Goal: Task Accomplishment & Management: Use online tool/utility

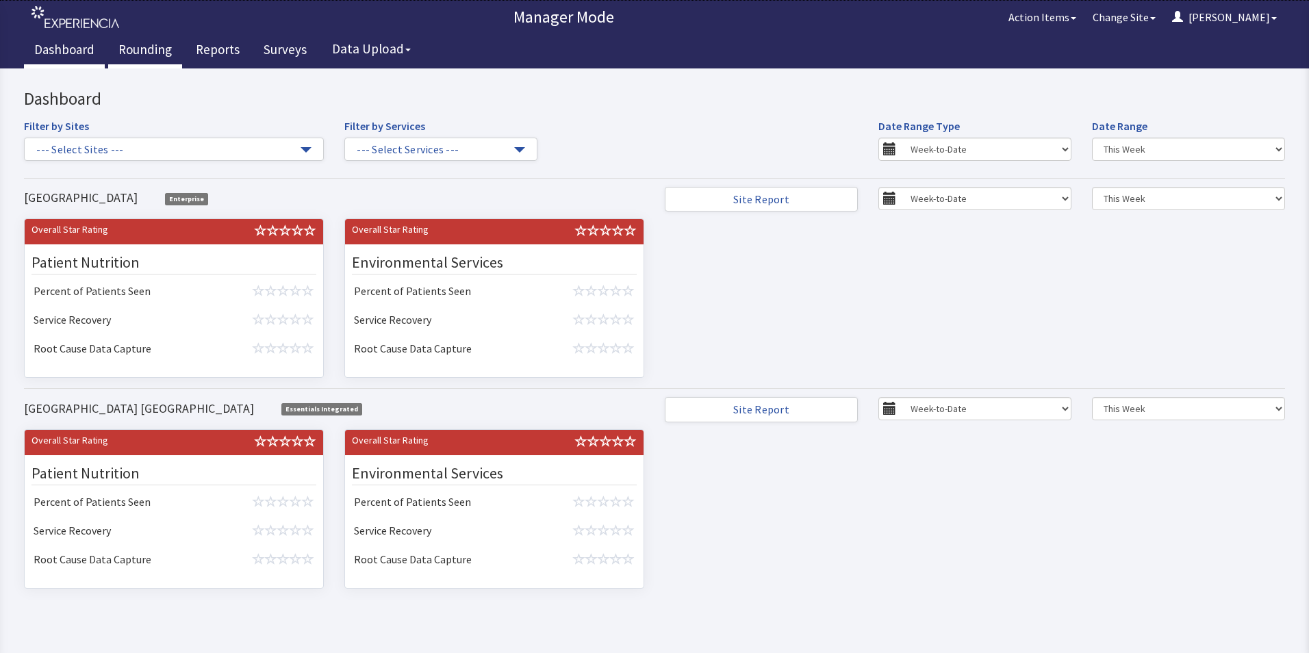
click at [140, 49] on link "Rounding" at bounding box center [145, 51] width 74 height 34
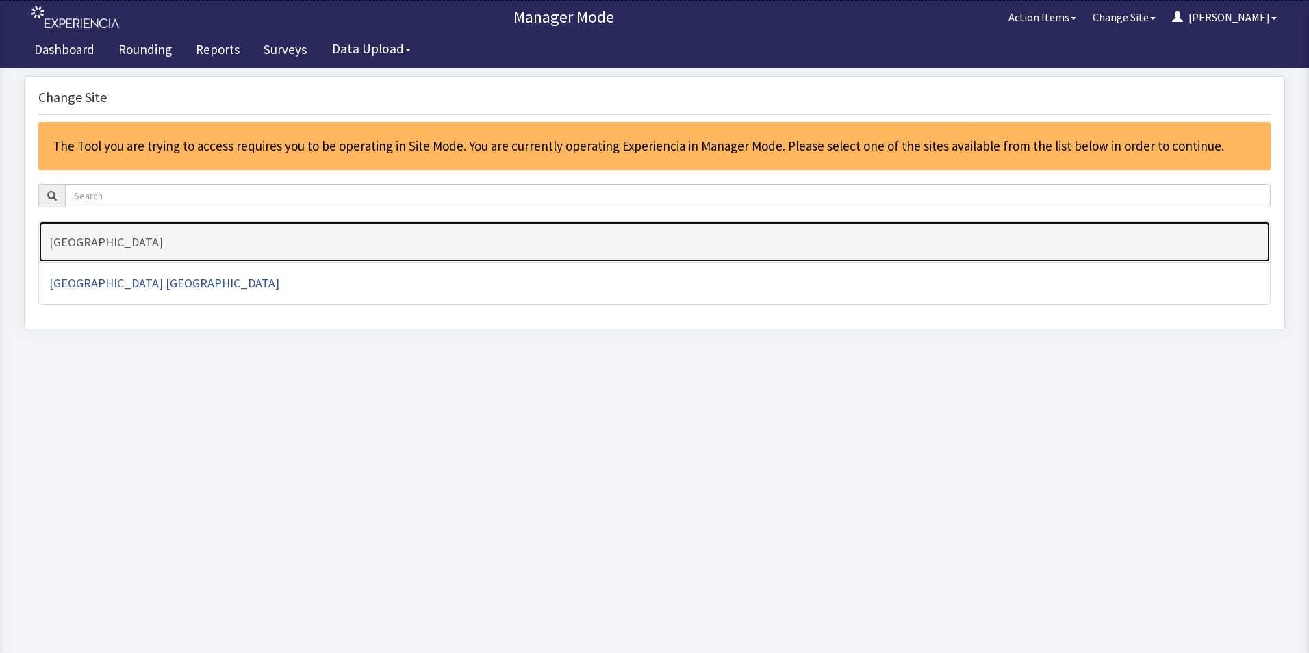
click at [81, 248] on h4 "[GEOGRAPHIC_DATA]" at bounding box center [654, 243] width 1211 height 14
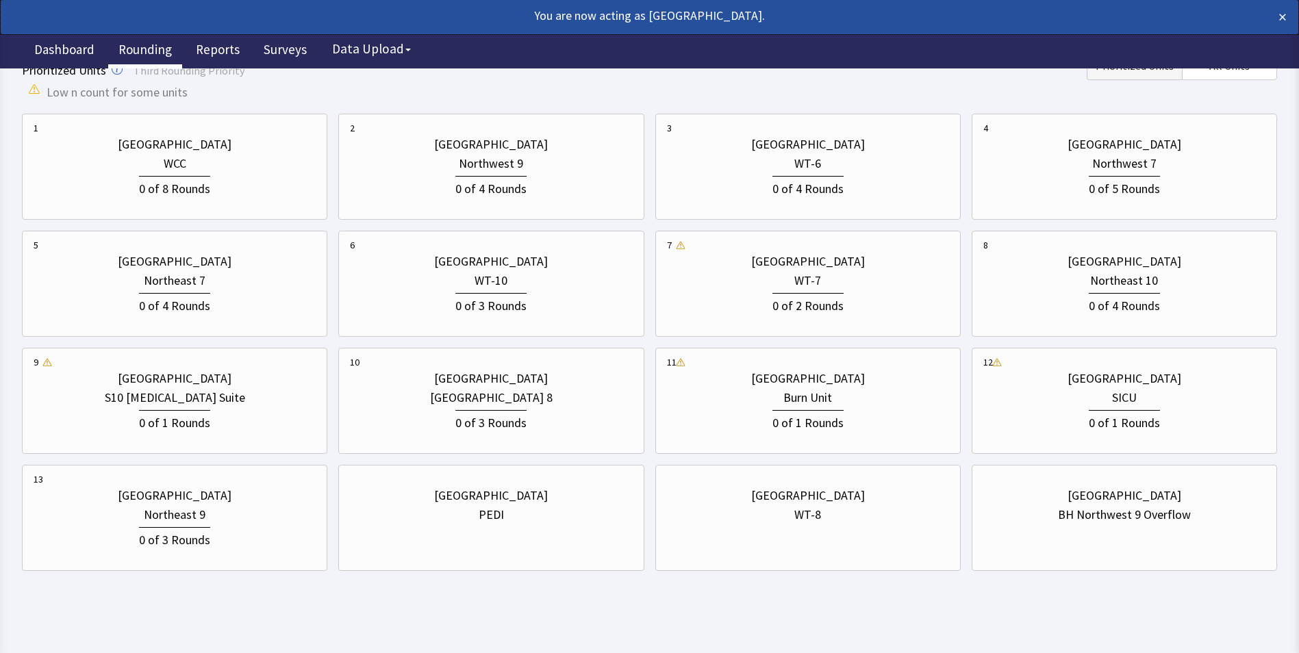
scroll to position [401, 0]
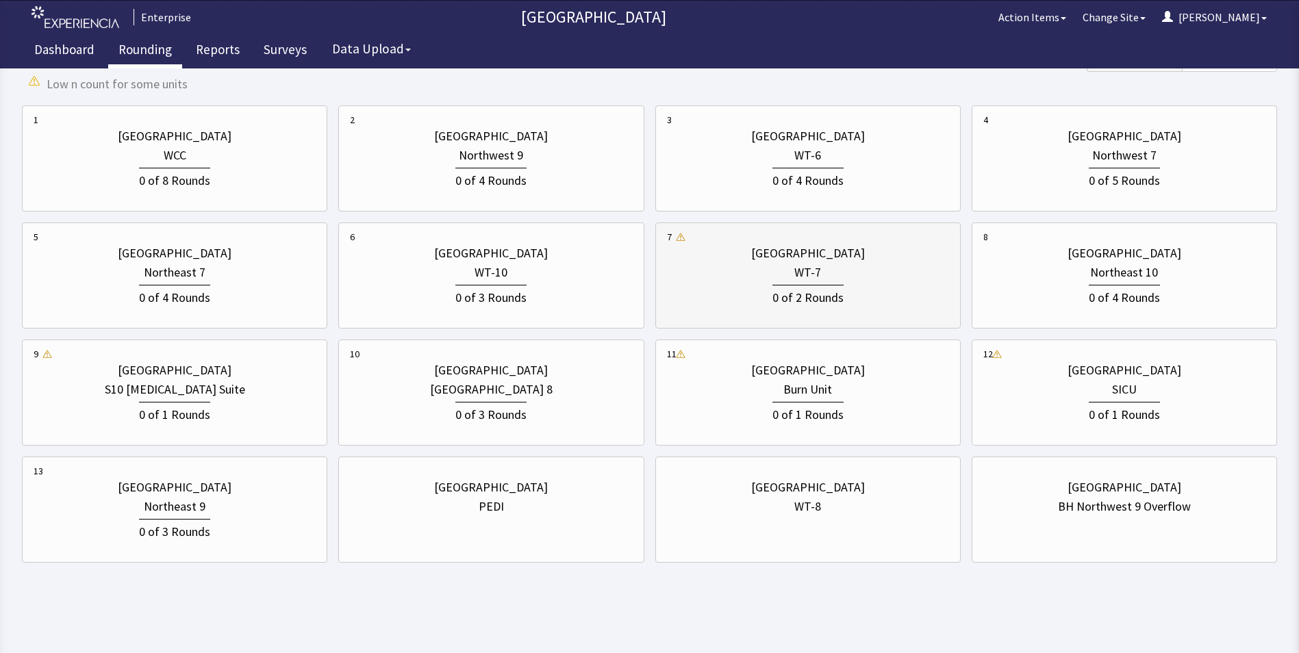
click at [775, 267] on div "WT-7" at bounding box center [808, 272] width 282 height 19
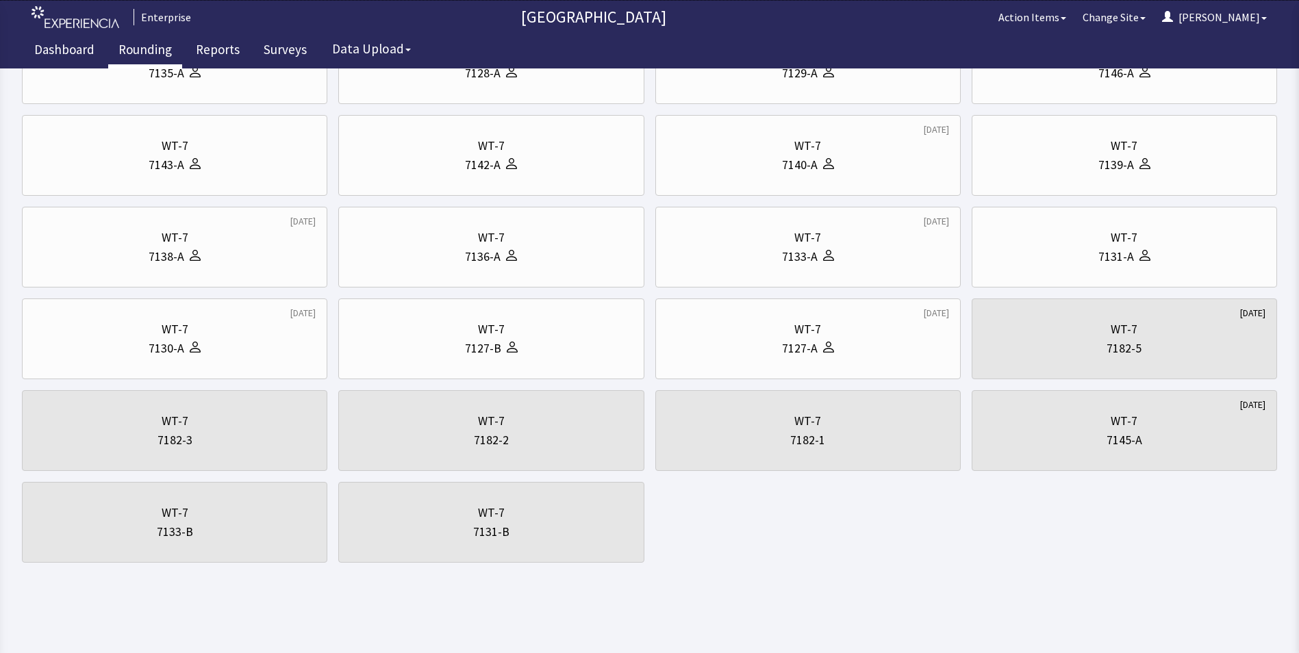
scroll to position [0, 0]
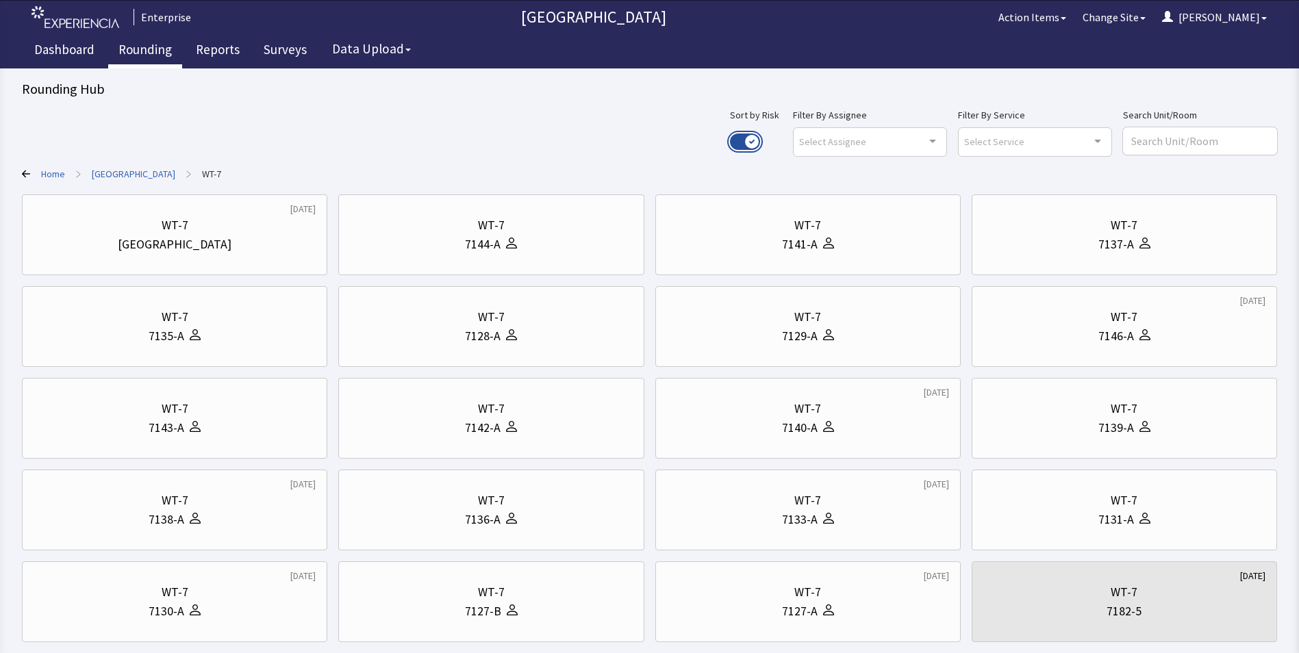
click at [760, 139] on button "Use setting" at bounding box center [745, 142] width 30 height 16
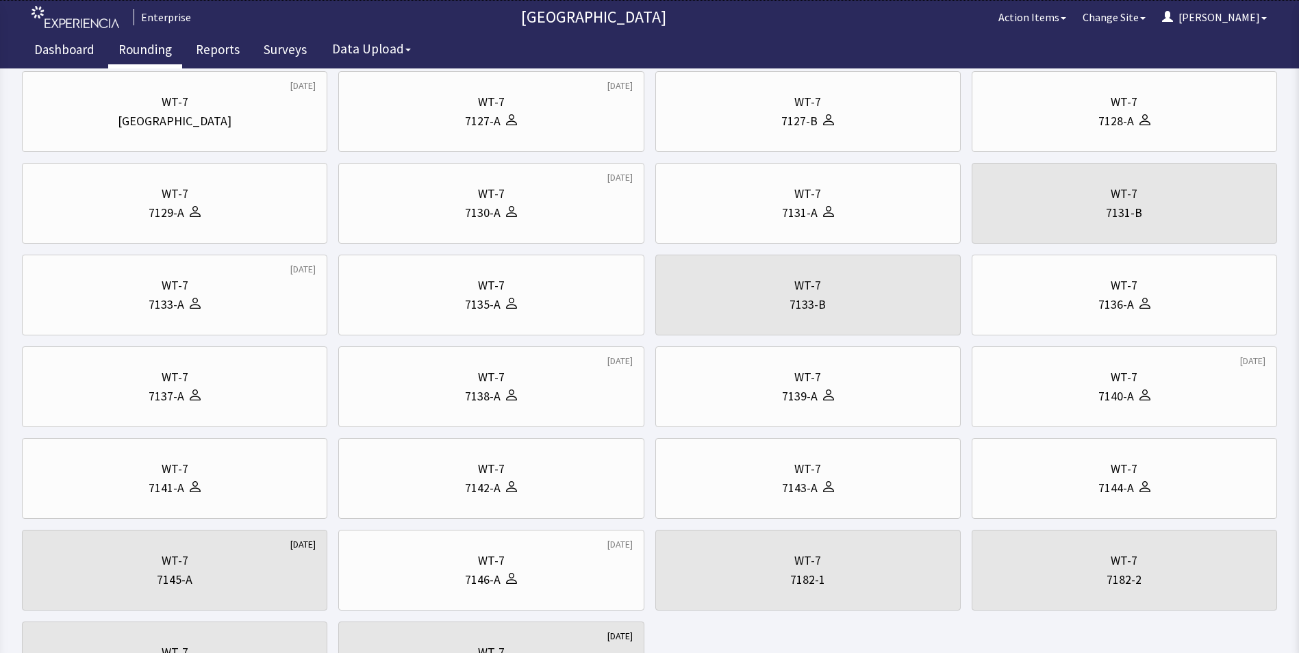
scroll to position [137, 0]
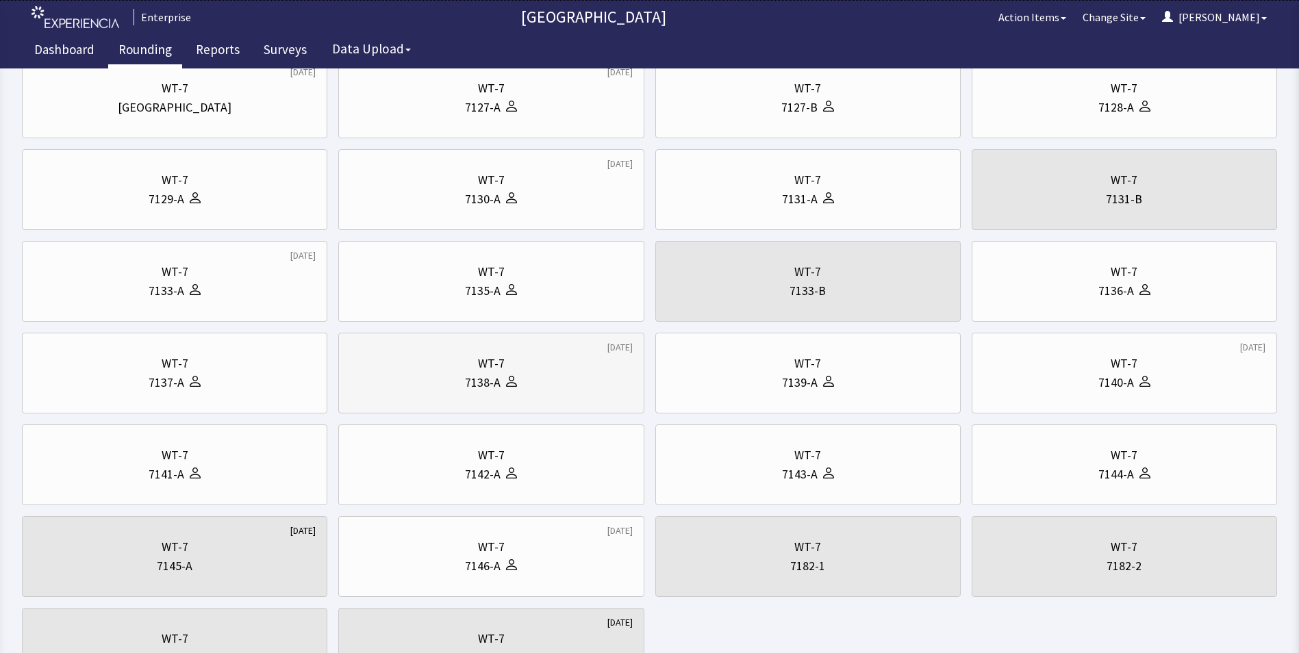
click at [469, 366] on div "WT-7" at bounding box center [491, 363] width 282 height 19
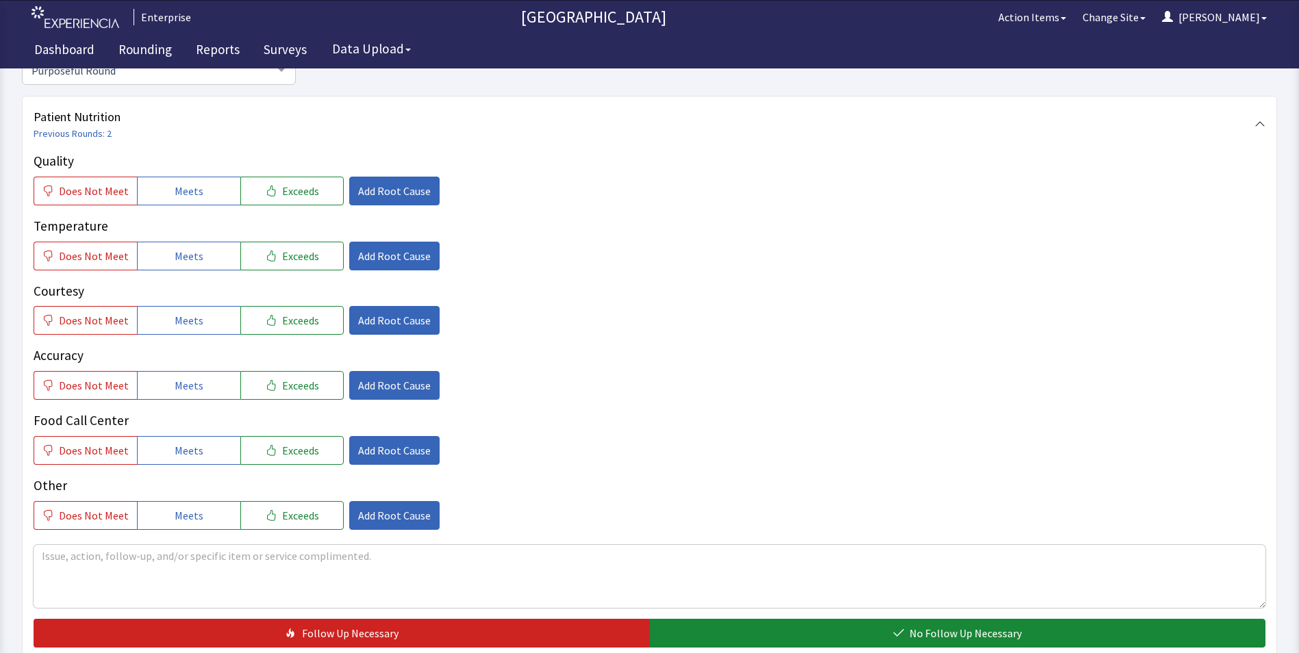
scroll to position [205, 0]
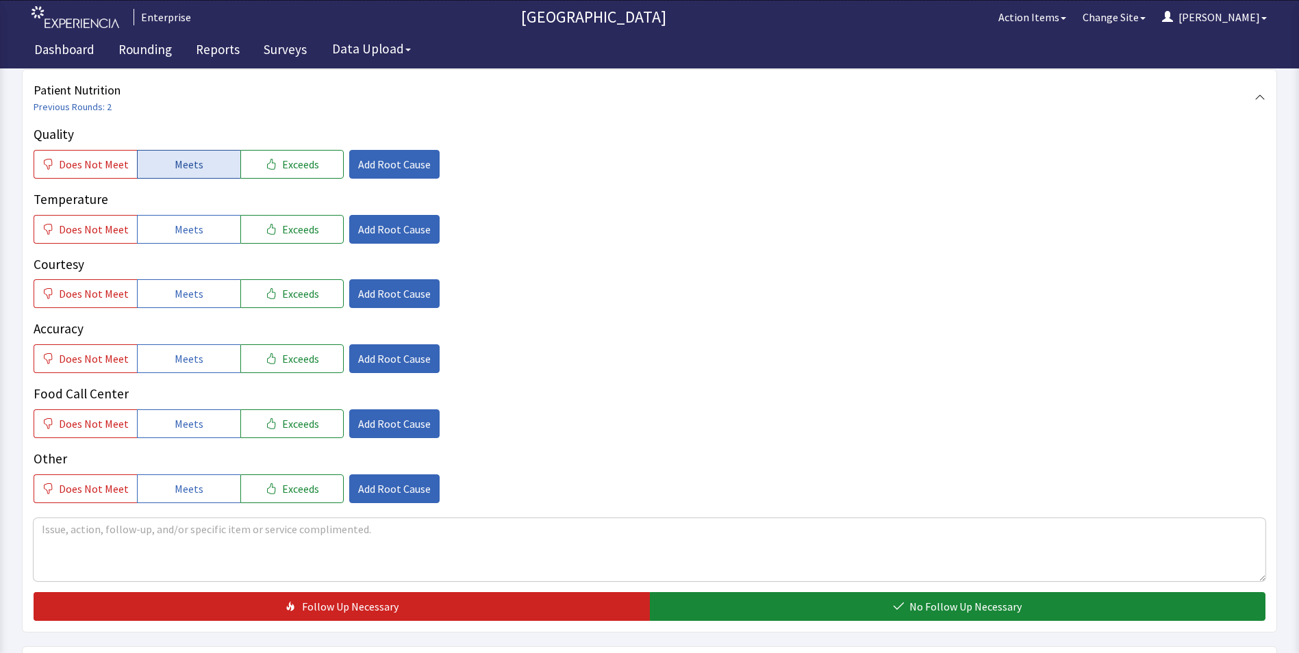
click at [188, 168] on span "Meets" at bounding box center [189, 164] width 29 height 16
drag, startPoint x: 181, startPoint y: 234, endPoint x: 179, endPoint y: 242, distance: 8.5
click at [181, 238] on button "Meets" at bounding box center [188, 229] width 103 height 29
drag, startPoint x: 177, startPoint y: 294, endPoint x: 177, endPoint y: 318, distance: 24.0
click at [177, 305] on button "Meets" at bounding box center [188, 293] width 103 height 29
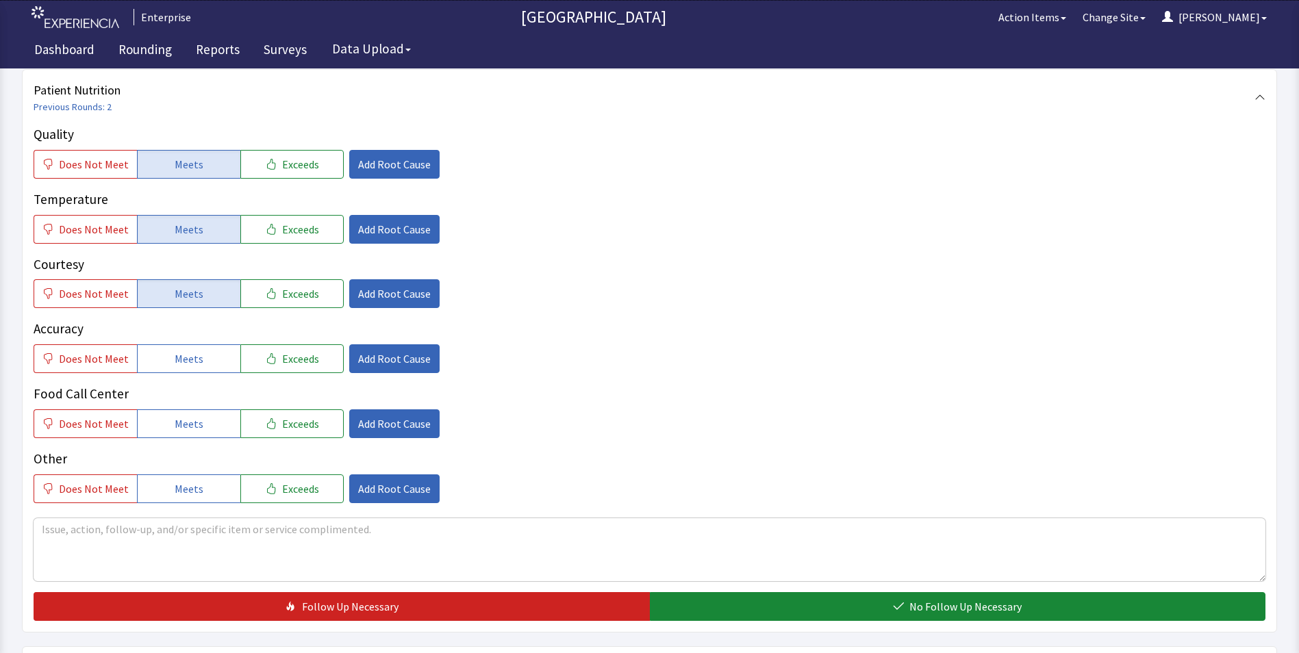
drag, startPoint x: 177, startPoint y: 360, endPoint x: 180, endPoint y: 378, distance: 18.1
click at [180, 375] on div "Quality Does Not Meet Meets Exceeds Add Root Cause Temperature Does Not Meet Me…" at bounding box center [650, 314] width 1232 height 379
click at [182, 425] on span "Meets" at bounding box center [189, 424] width 29 height 16
click at [194, 355] on span "Meets" at bounding box center [189, 359] width 29 height 16
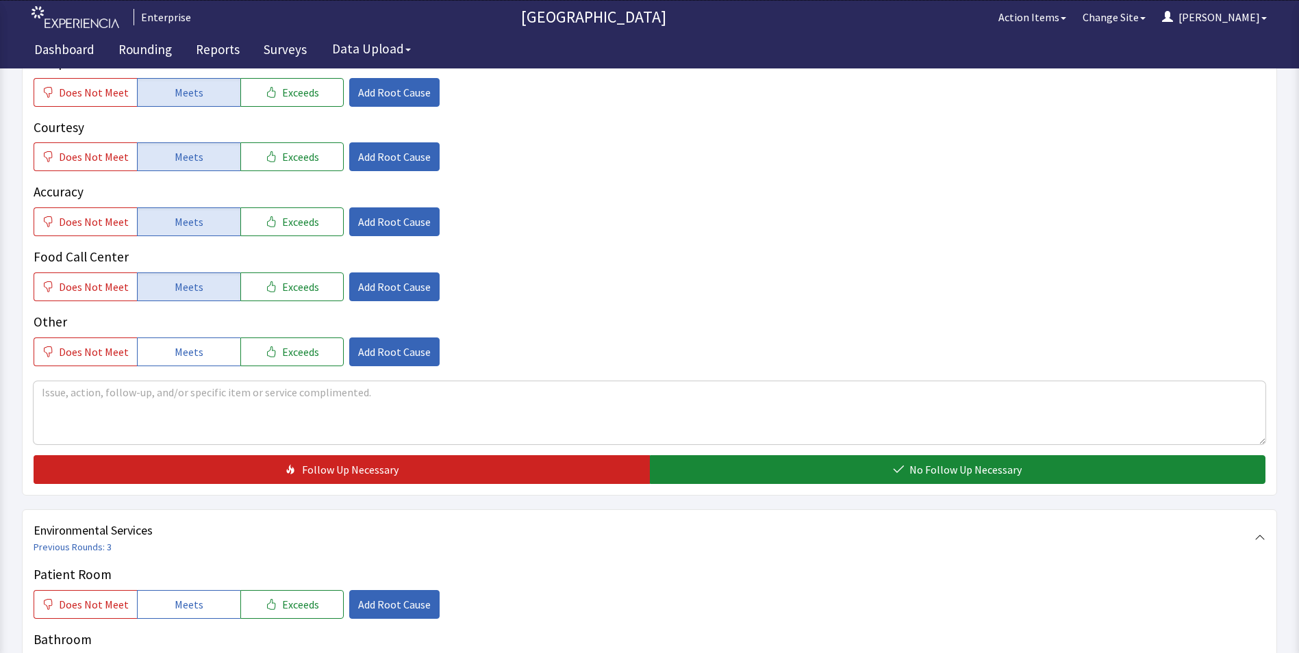
scroll to position [548, 0]
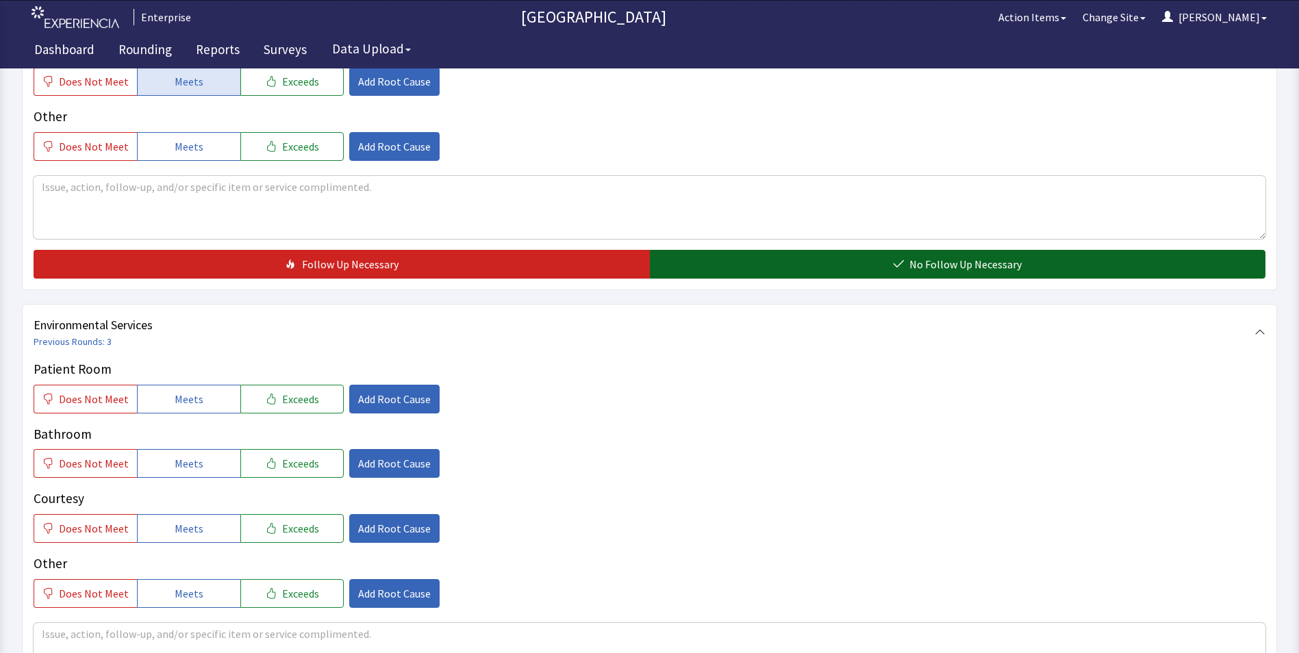
click at [718, 256] on button "No Follow Up Necessary" at bounding box center [958, 264] width 616 height 29
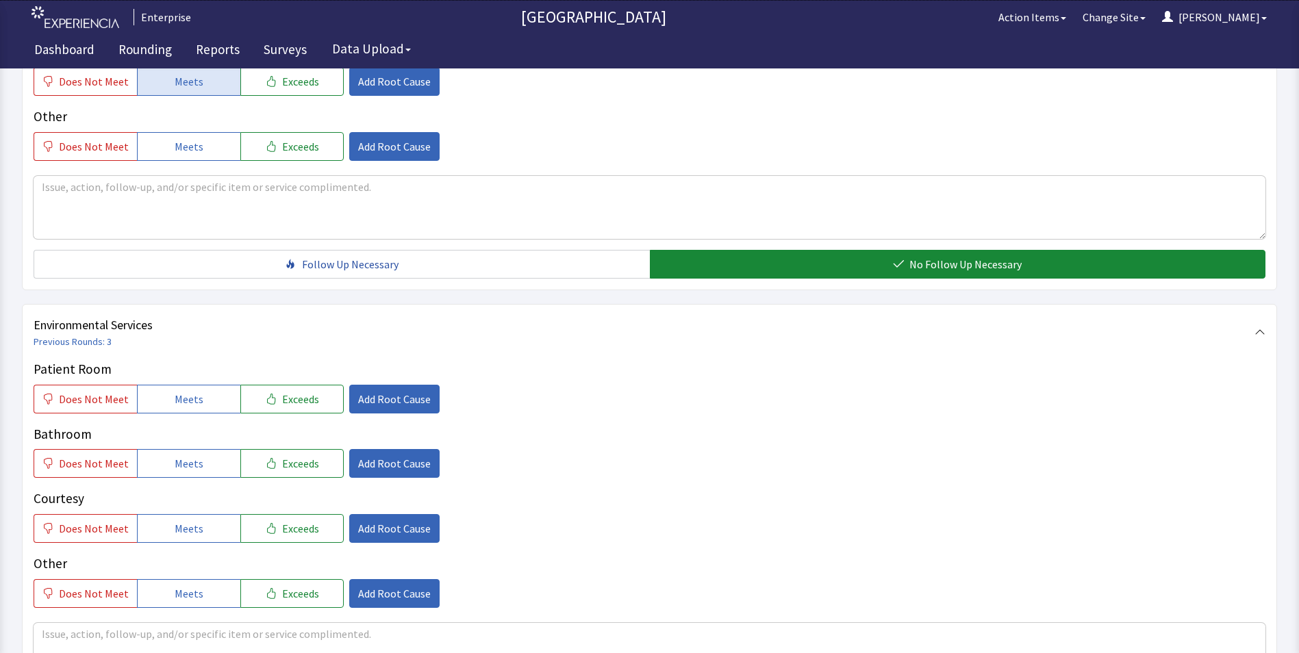
scroll to position [685, 0]
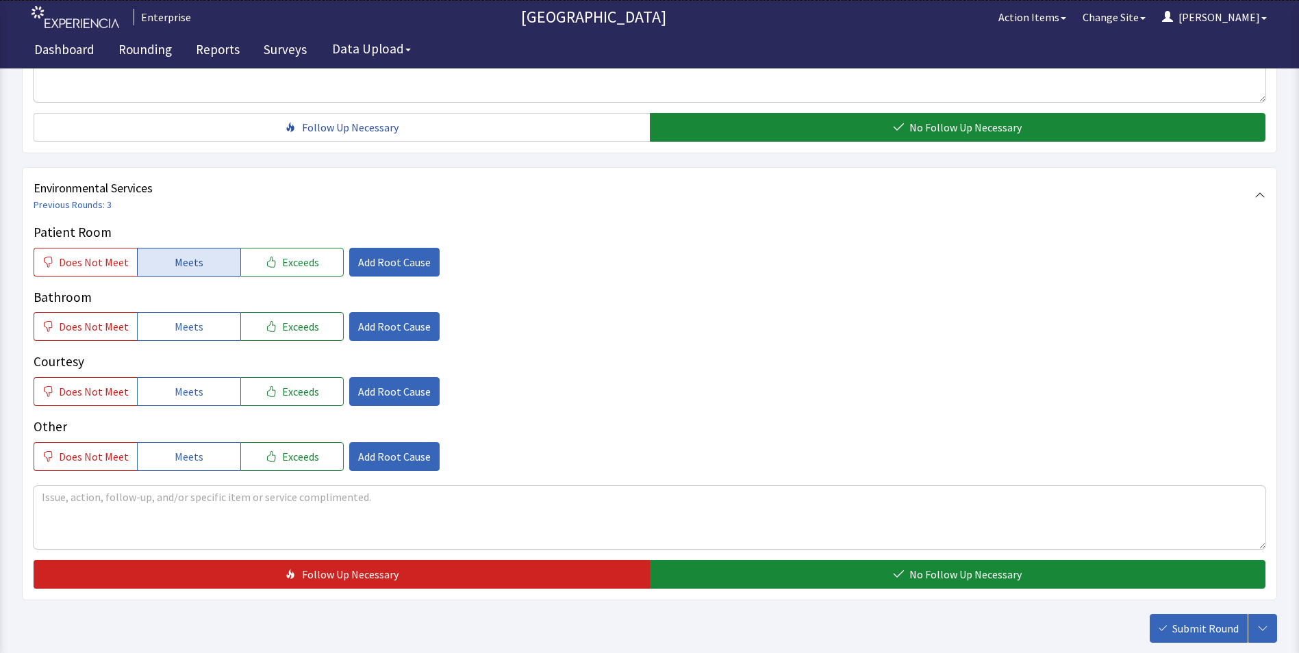
click at [191, 266] on span "Meets" at bounding box center [189, 262] width 29 height 16
drag, startPoint x: 194, startPoint y: 320, endPoint x: 195, endPoint y: 330, distance: 10.4
click at [194, 326] on span "Meets" at bounding box center [189, 326] width 29 height 16
drag, startPoint x: 192, startPoint y: 393, endPoint x: 423, endPoint y: 394, distance: 230.8
click at [192, 394] on span "Meets" at bounding box center [189, 391] width 29 height 16
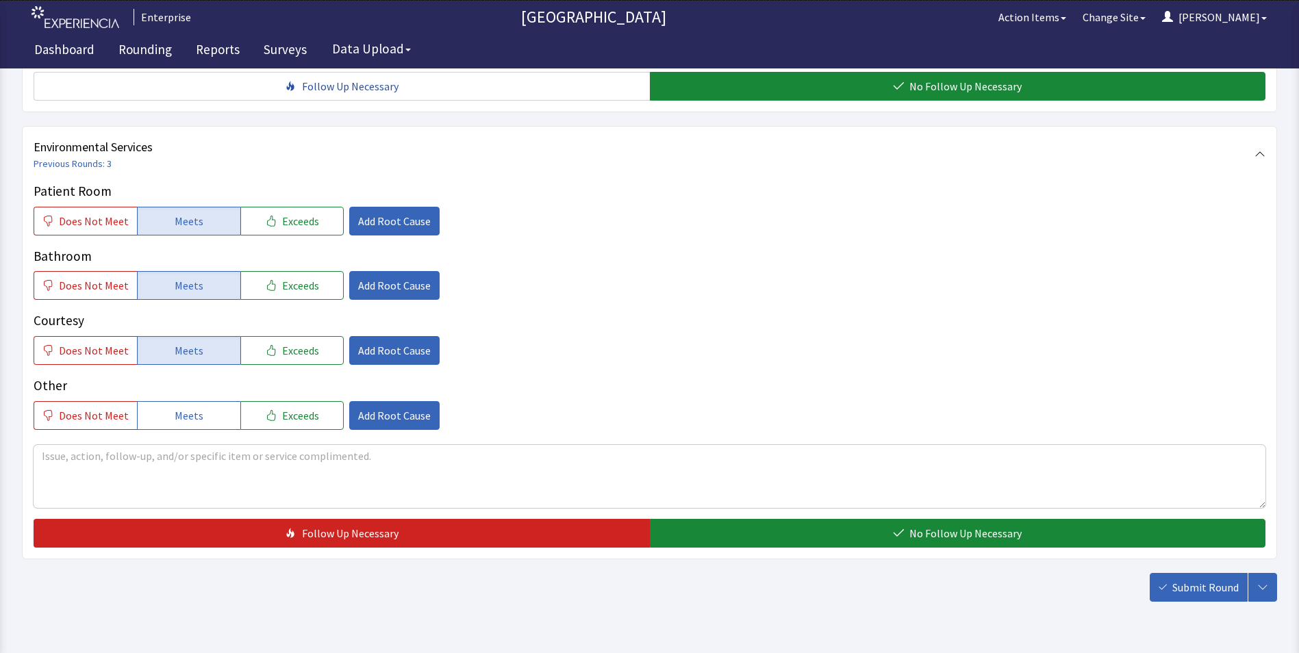
scroll to position [765, 0]
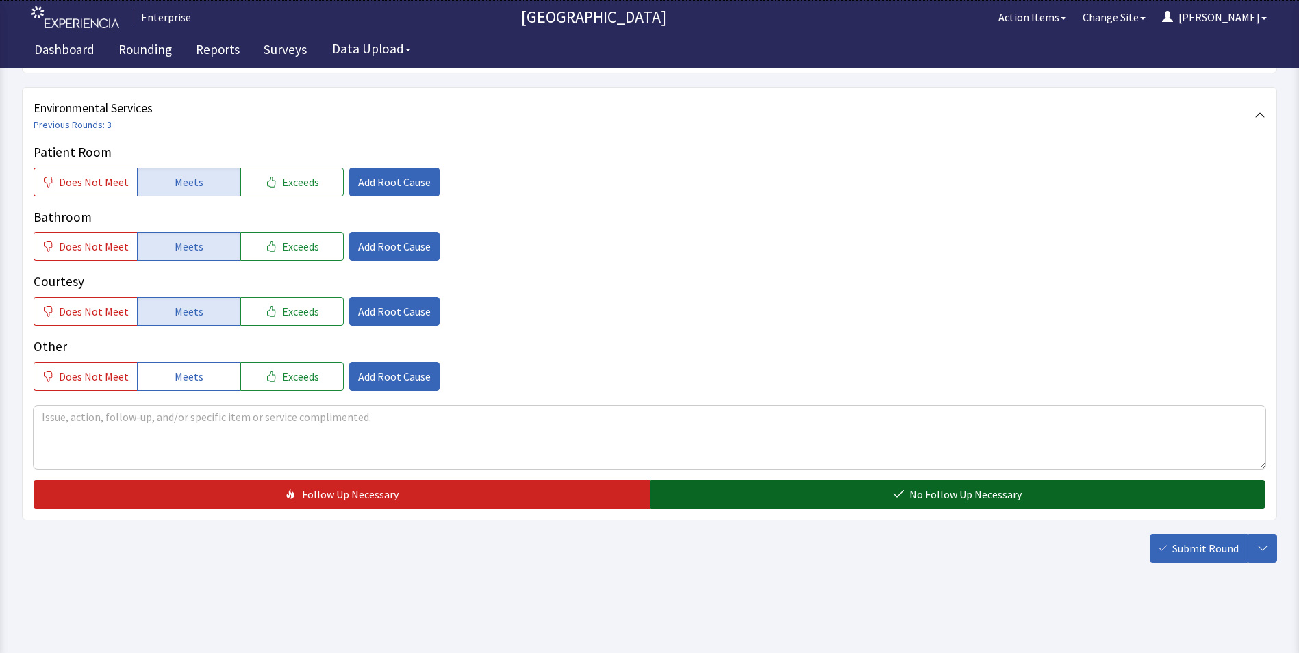
drag, startPoint x: 712, startPoint y: 496, endPoint x: 903, endPoint y: 496, distance: 191.1
click at [714, 496] on button "No Follow Up Necessary" at bounding box center [958, 494] width 616 height 29
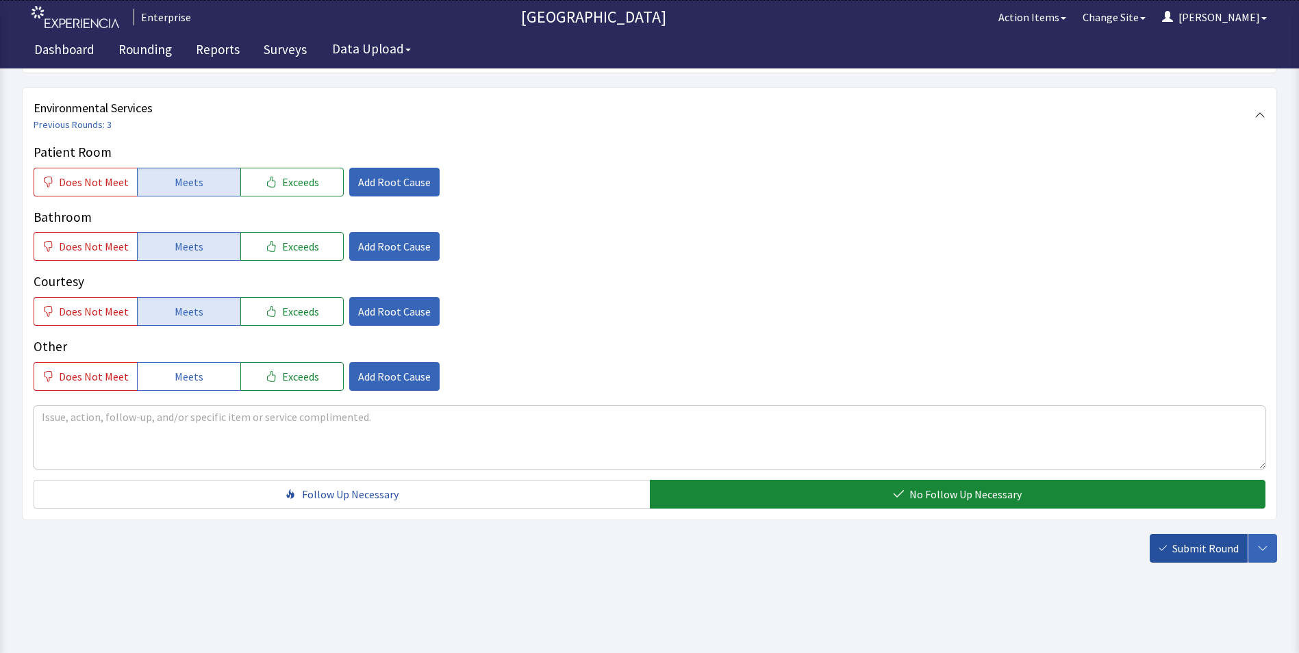
click at [1203, 548] on span "Submit Round" at bounding box center [1205, 548] width 66 height 16
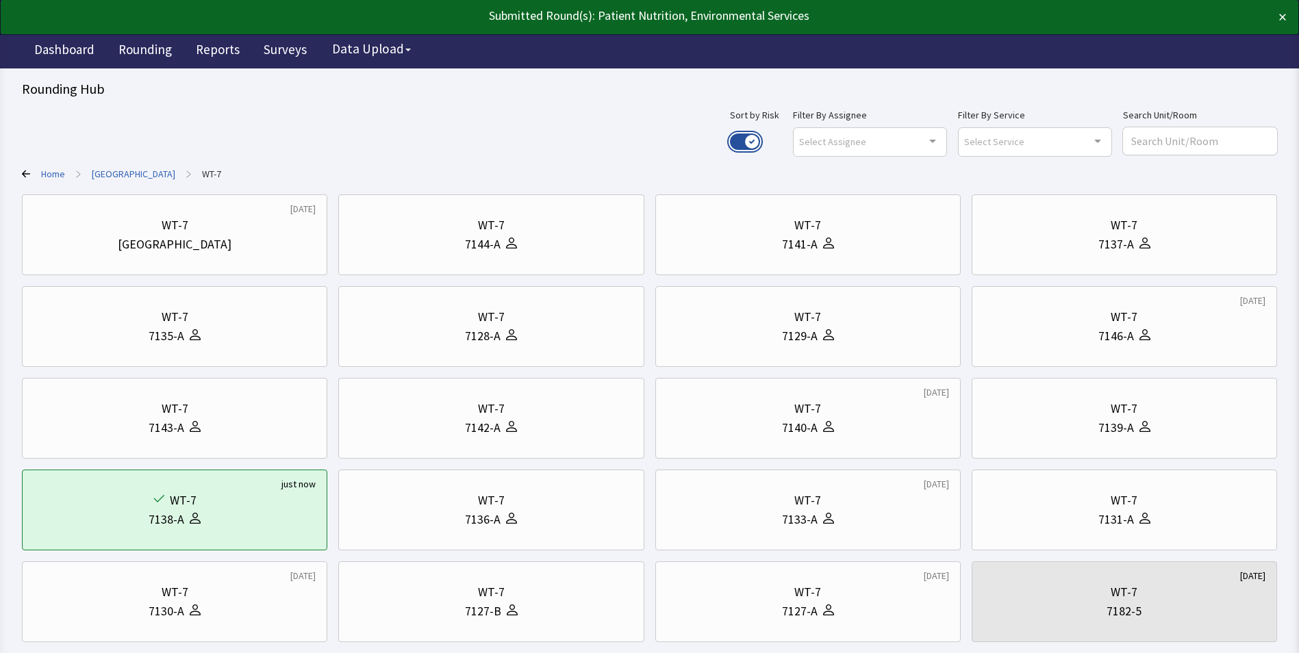
click at [760, 140] on button "Use setting" at bounding box center [745, 142] width 30 height 16
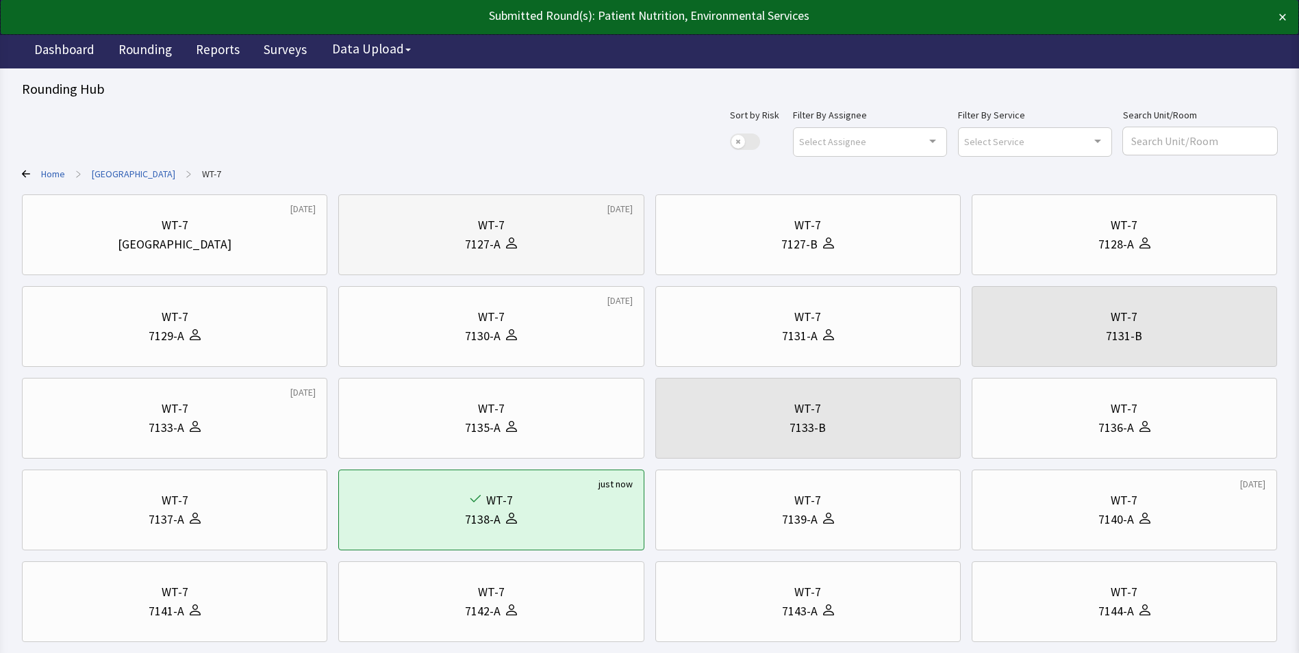
click at [481, 234] on div "WT-7" at bounding box center [491, 225] width 27 height 19
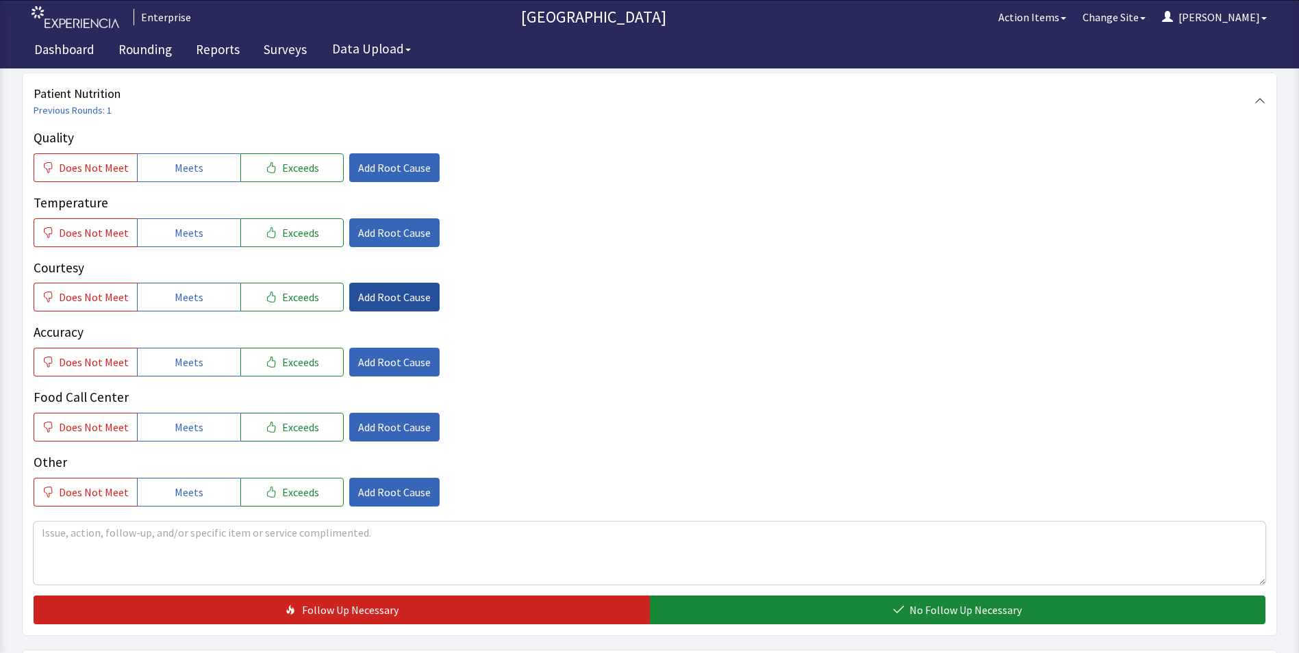
scroll to position [274, 0]
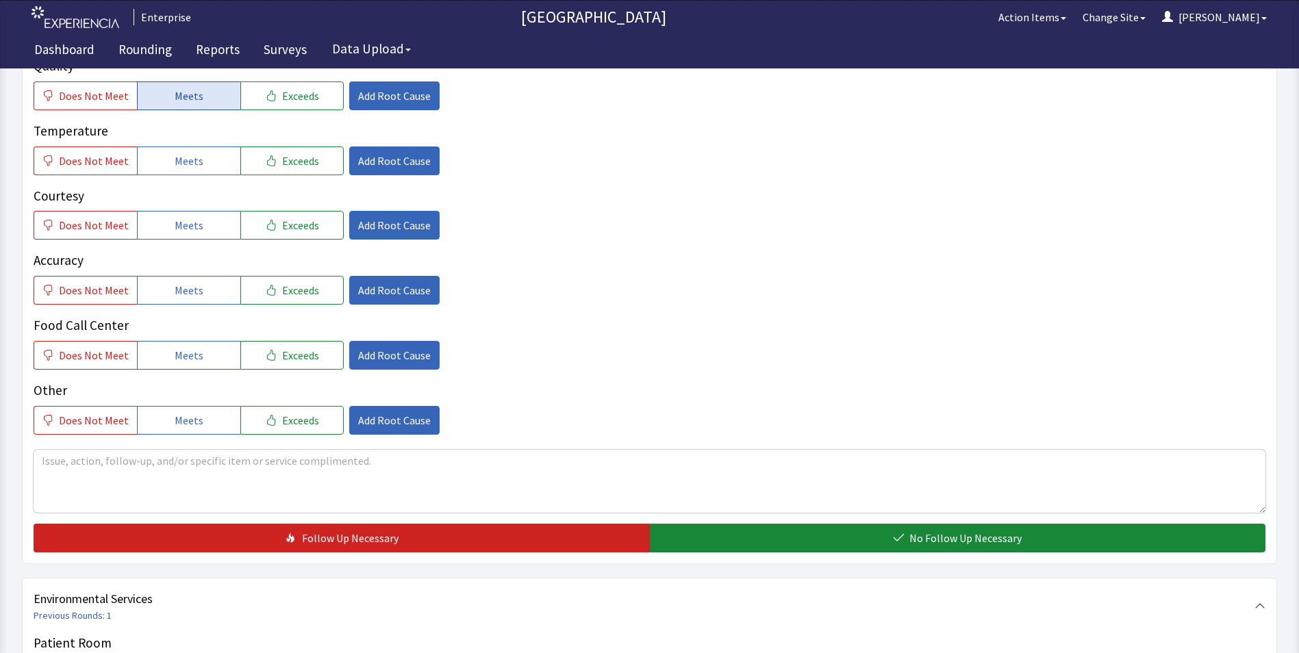
click at [188, 97] on span "Meets" at bounding box center [189, 96] width 29 height 16
drag, startPoint x: 185, startPoint y: 160, endPoint x: 180, endPoint y: 199, distance: 38.6
click at [184, 163] on span "Meets" at bounding box center [189, 161] width 29 height 16
drag, startPoint x: 180, startPoint y: 227, endPoint x: 180, endPoint y: 255, distance: 28.8
click at [180, 235] on button "Meets" at bounding box center [188, 225] width 103 height 29
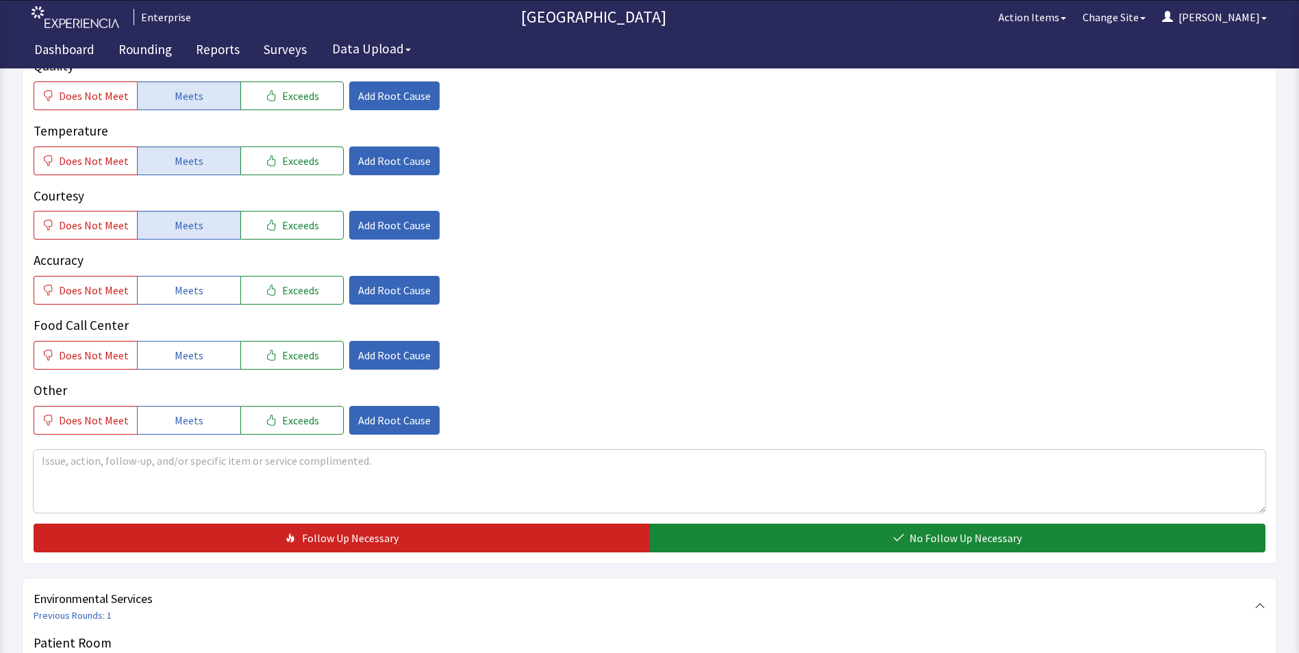
drag, startPoint x: 177, startPoint y: 286, endPoint x: 177, endPoint y: 311, distance: 25.3
click at [177, 295] on span "Meets" at bounding box center [189, 290] width 29 height 16
click at [176, 350] on span "Meets" at bounding box center [189, 355] width 29 height 16
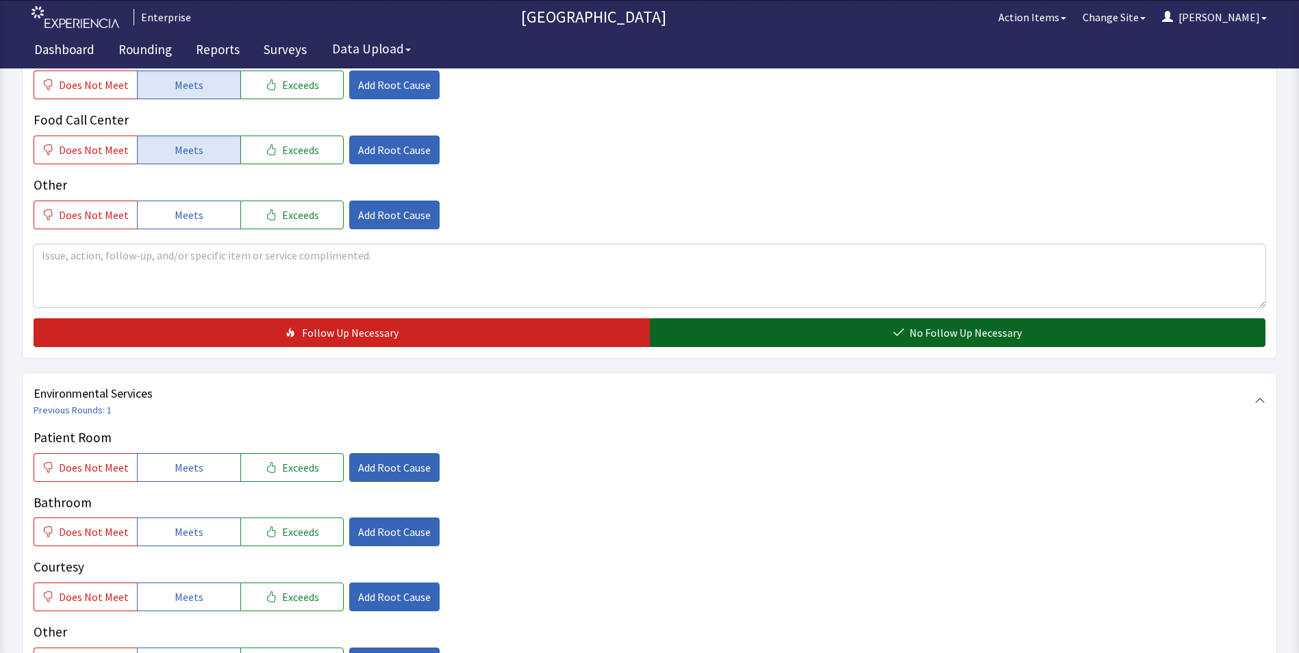
click at [747, 332] on button "No Follow Up Necessary" at bounding box center [958, 332] width 616 height 29
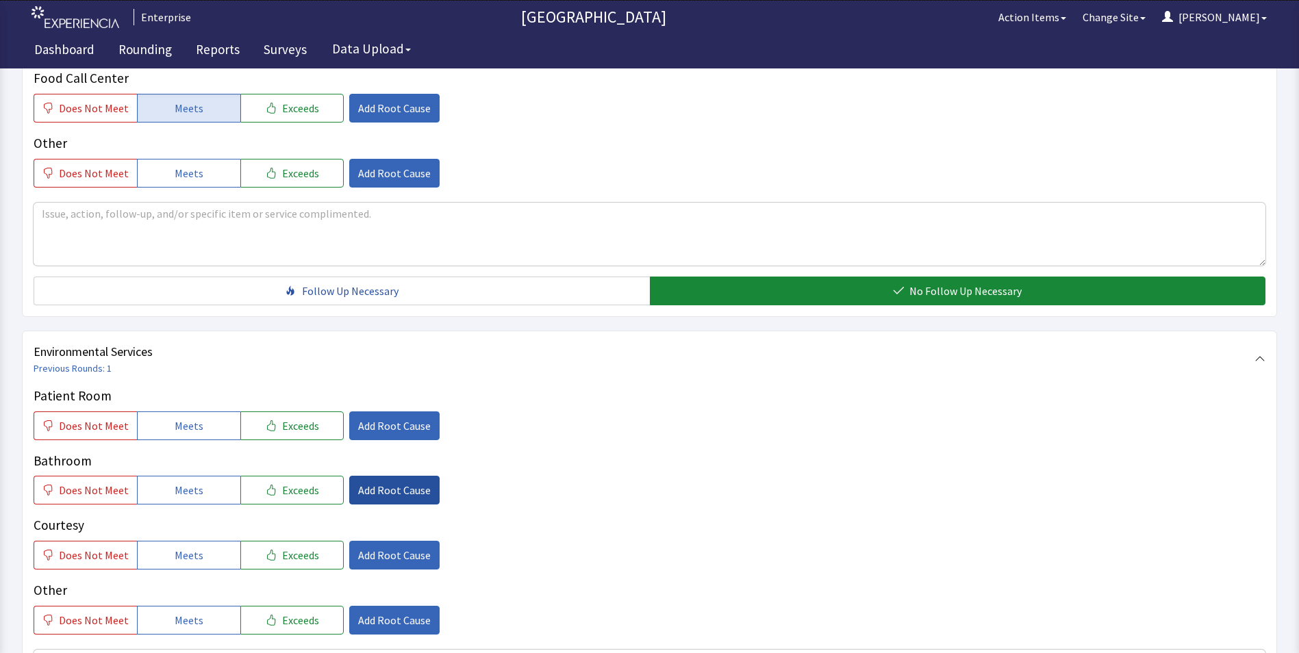
scroll to position [685, 0]
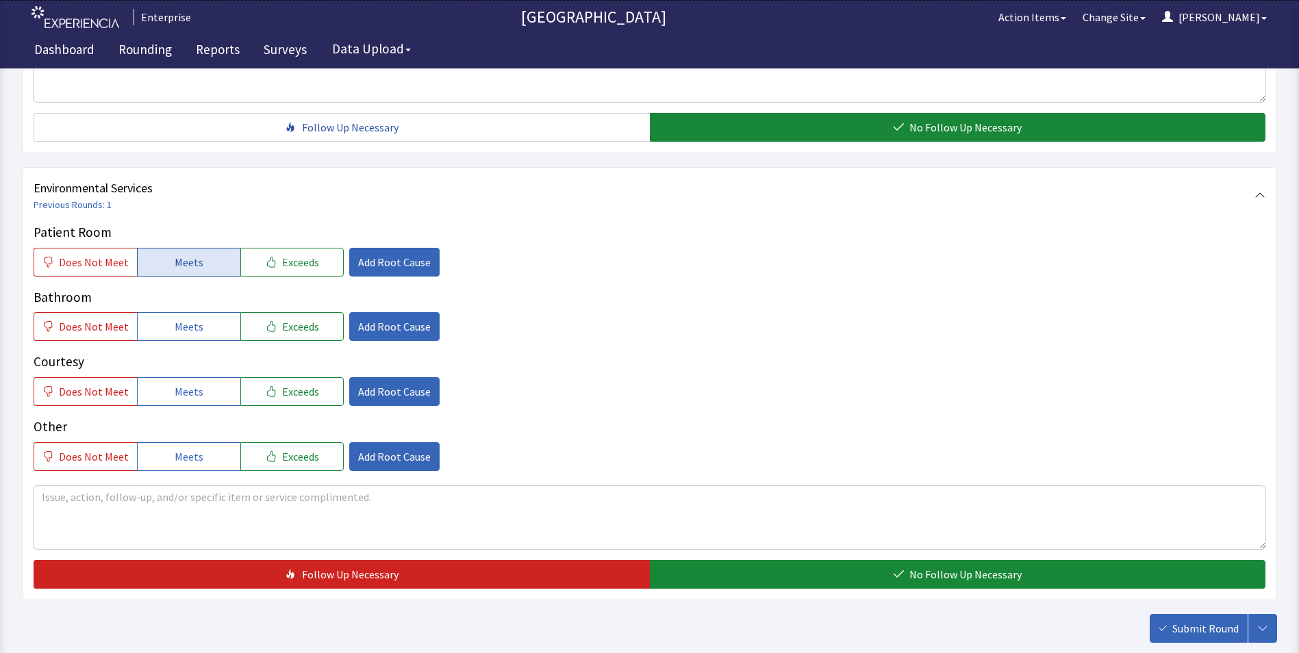
click at [199, 264] on button "Meets" at bounding box center [188, 262] width 103 height 29
drag, startPoint x: 187, startPoint y: 326, endPoint x: 190, endPoint y: 353, distance: 26.9
click at [188, 332] on span "Meets" at bounding box center [189, 326] width 29 height 16
drag, startPoint x: 190, startPoint y: 383, endPoint x: 405, endPoint y: 441, distance: 222.8
click at [206, 395] on button "Meets" at bounding box center [188, 391] width 103 height 29
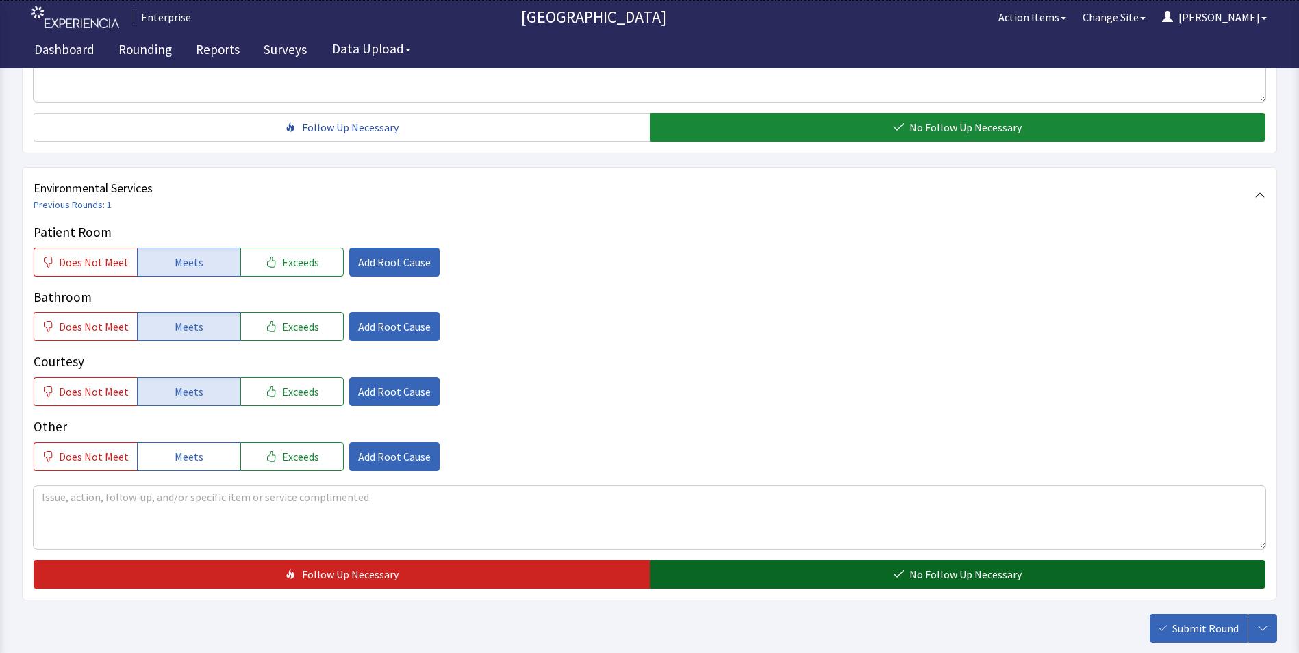
click at [688, 577] on button "No Follow Up Necessary" at bounding box center [958, 574] width 616 height 29
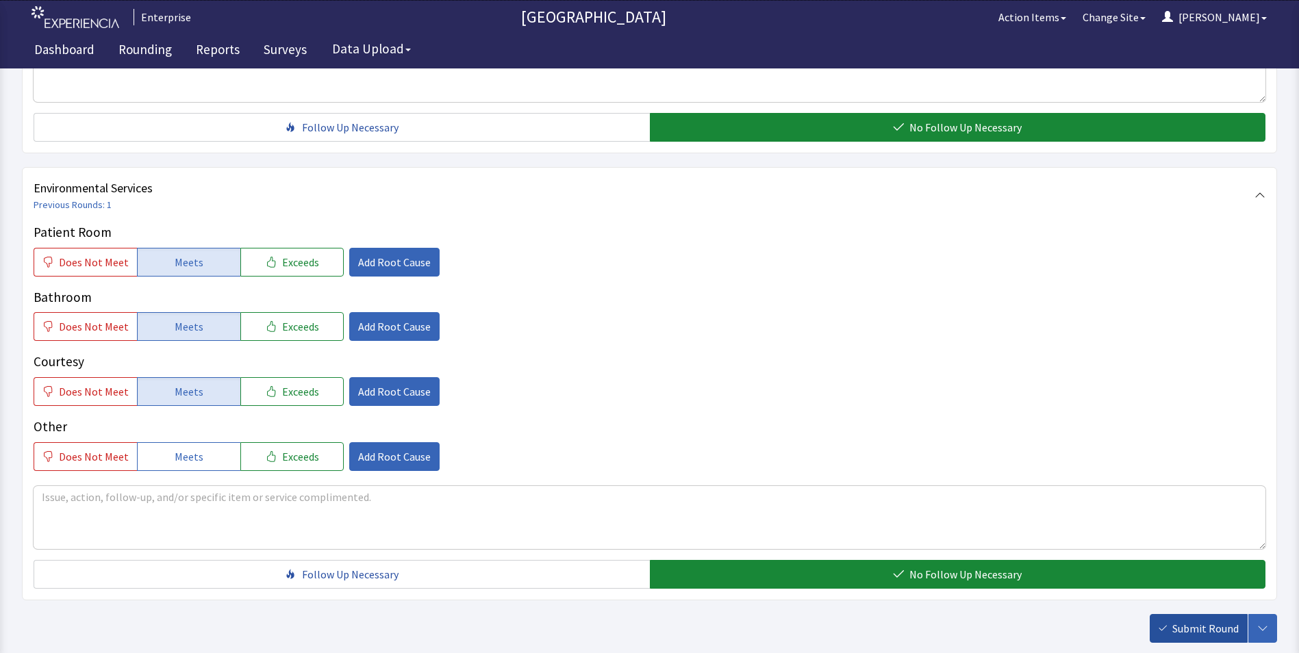
click at [1198, 627] on span "Submit Round" at bounding box center [1205, 628] width 66 height 16
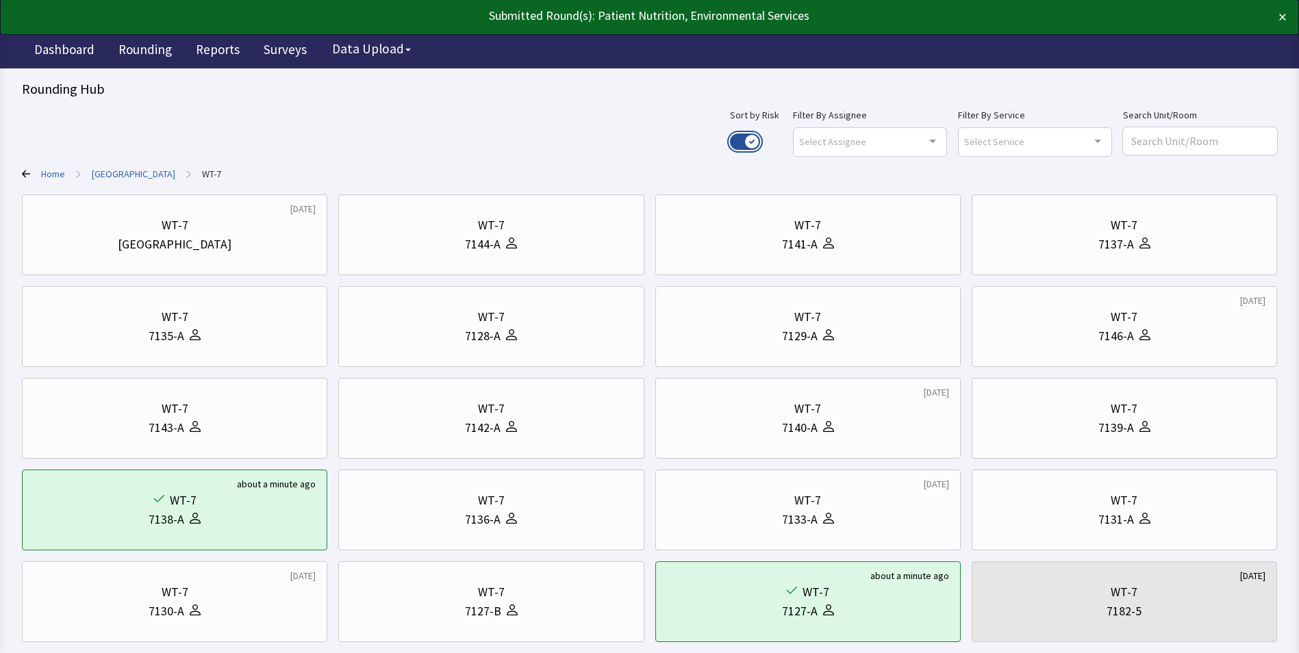
click at [760, 139] on button "Use setting" at bounding box center [745, 142] width 30 height 16
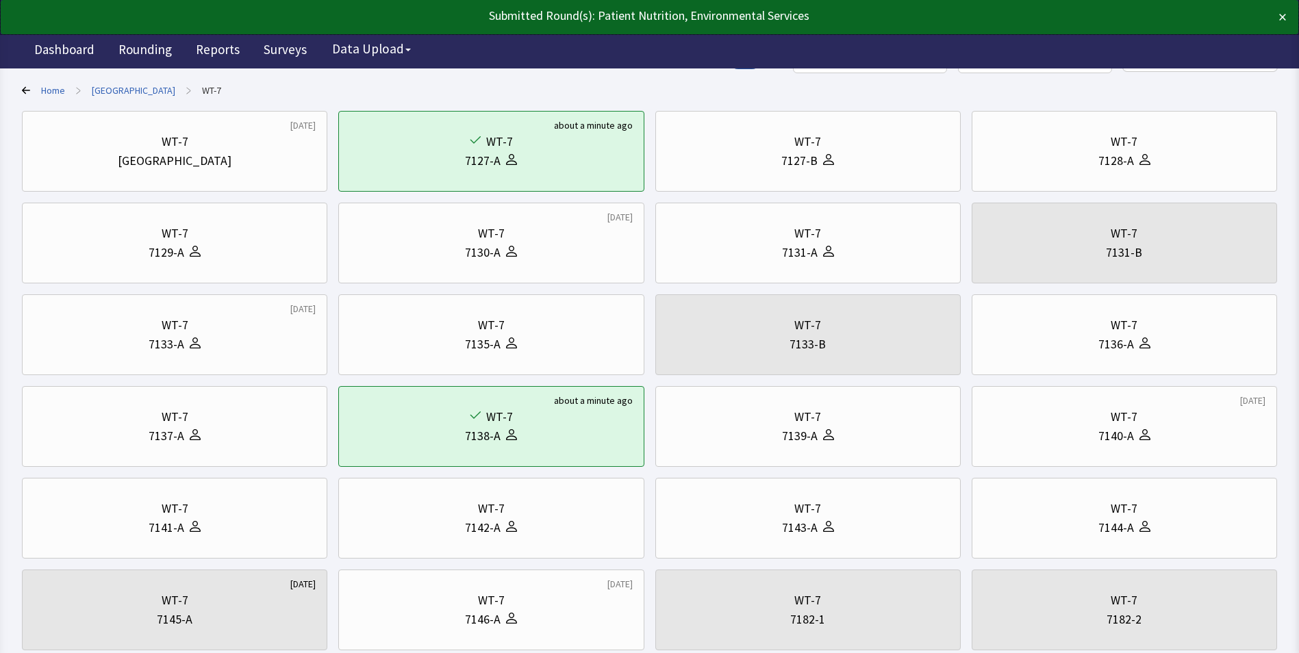
scroll to position [263, 0]
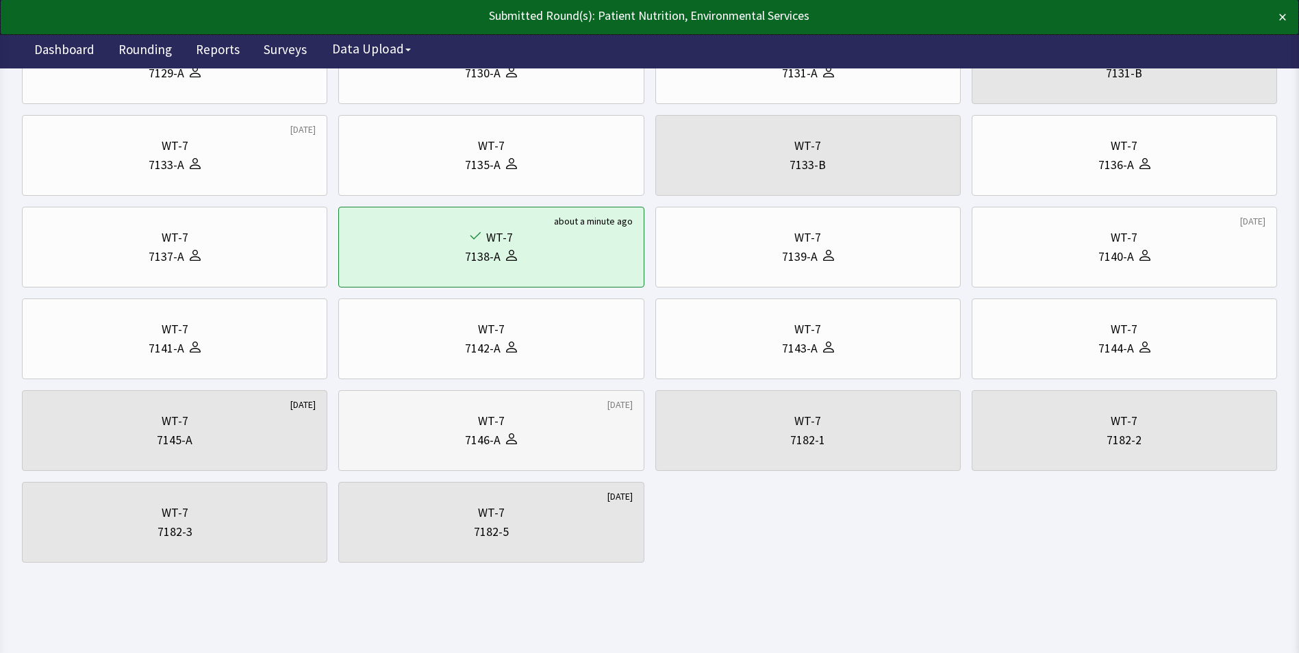
click at [425, 416] on div "WT-7" at bounding box center [491, 421] width 282 height 19
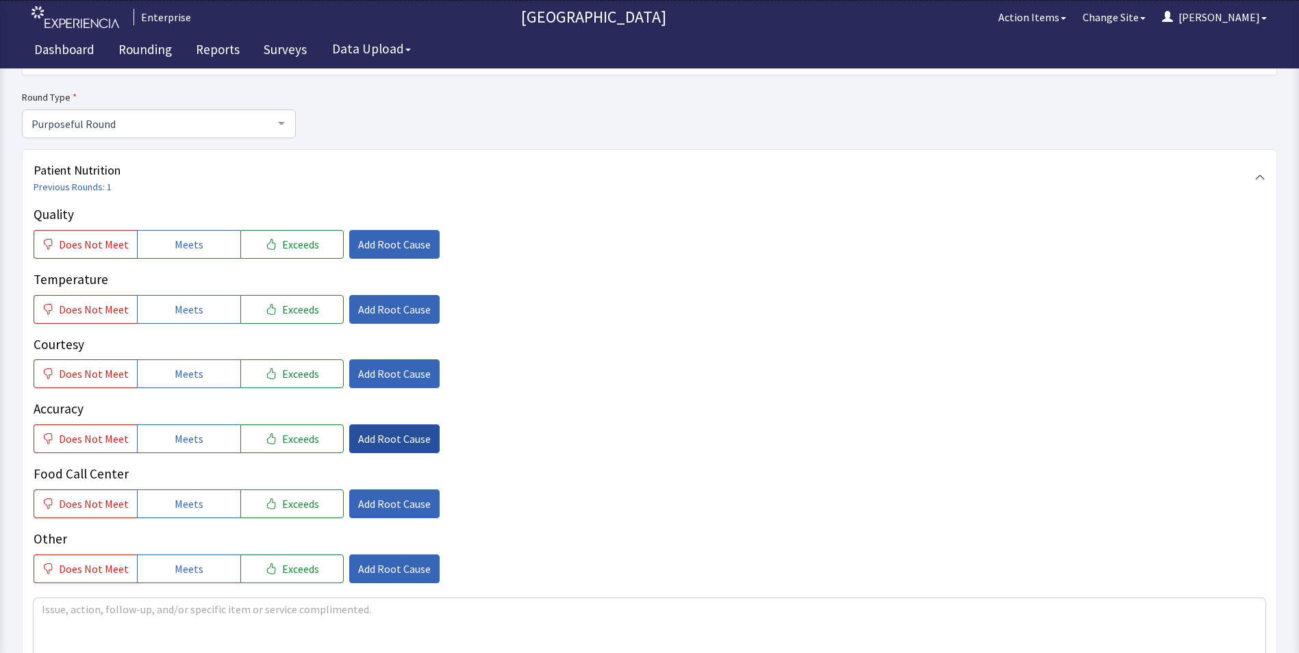
scroll to position [137, 0]
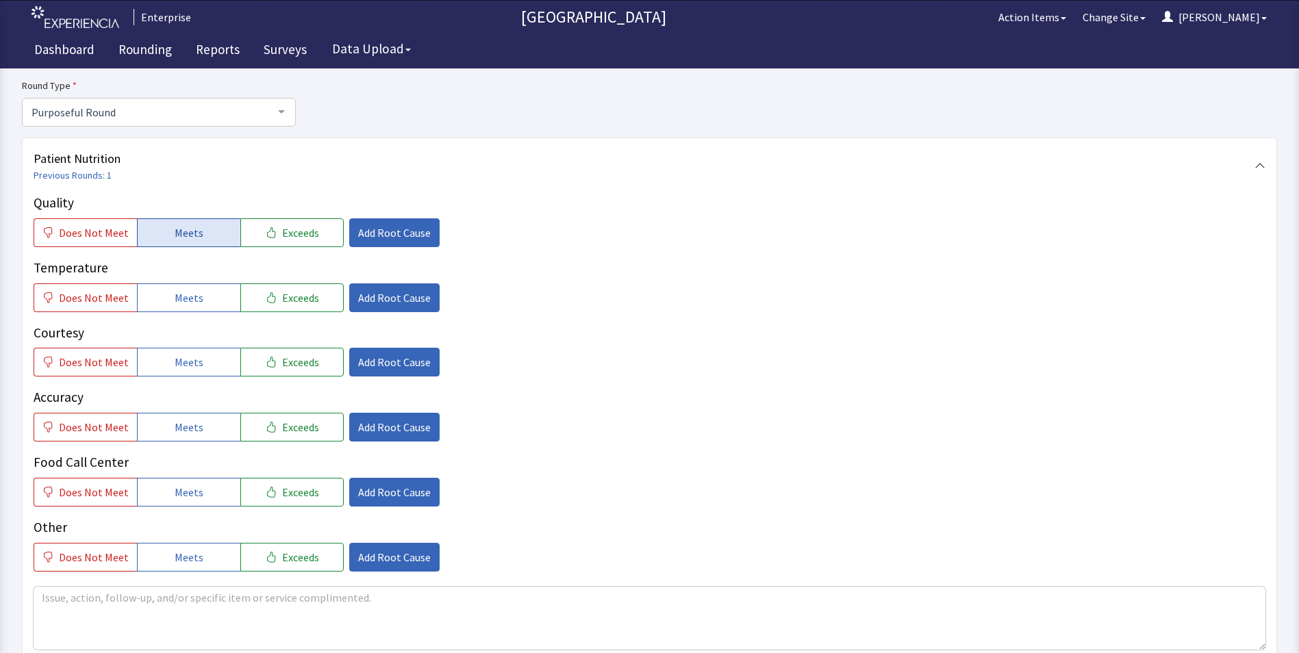
click at [177, 222] on button "Meets" at bounding box center [188, 232] width 103 height 29
click at [190, 315] on div "Quality Does Not Meet Meets Exceeds Add Root Cause Temperature Does Not Meet Me…" at bounding box center [650, 382] width 1232 height 379
click at [188, 295] on span "Meets" at bounding box center [189, 298] width 29 height 16
drag, startPoint x: 194, startPoint y: 371, endPoint x: 194, endPoint y: 391, distance: 19.9
click at [194, 371] on button "Meets" at bounding box center [188, 362] width 103 height 29
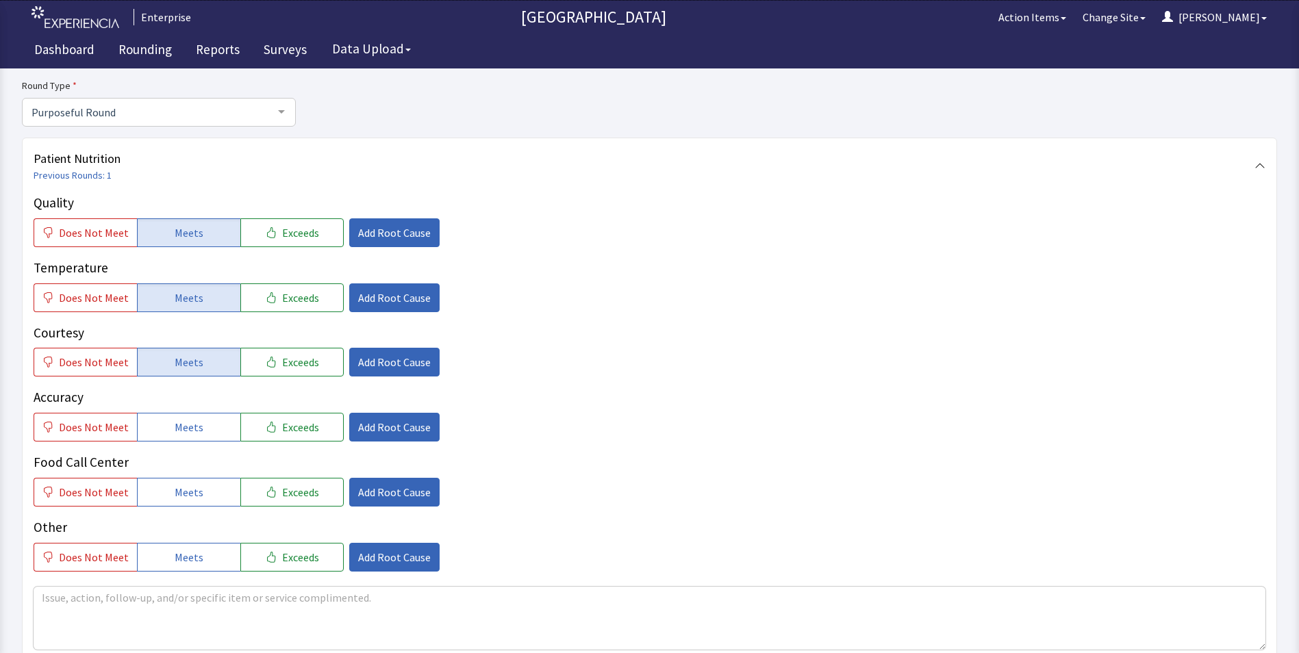
drag, startPoint x: 195, startPoint y: 424, endPoint x: 197, endPoint y: 457, distance: 33.6
click at [197, 429] on span "Meets" at bounding box center [189, 427] width 29 height 16
drag, startPoint x: 187, startPoint y: 489, endPoint x: 269, endPoint y: 455, distance: 89.0
click at [188, 490] on span "Meets" at bounding box center [189, 492] width 29 height 16
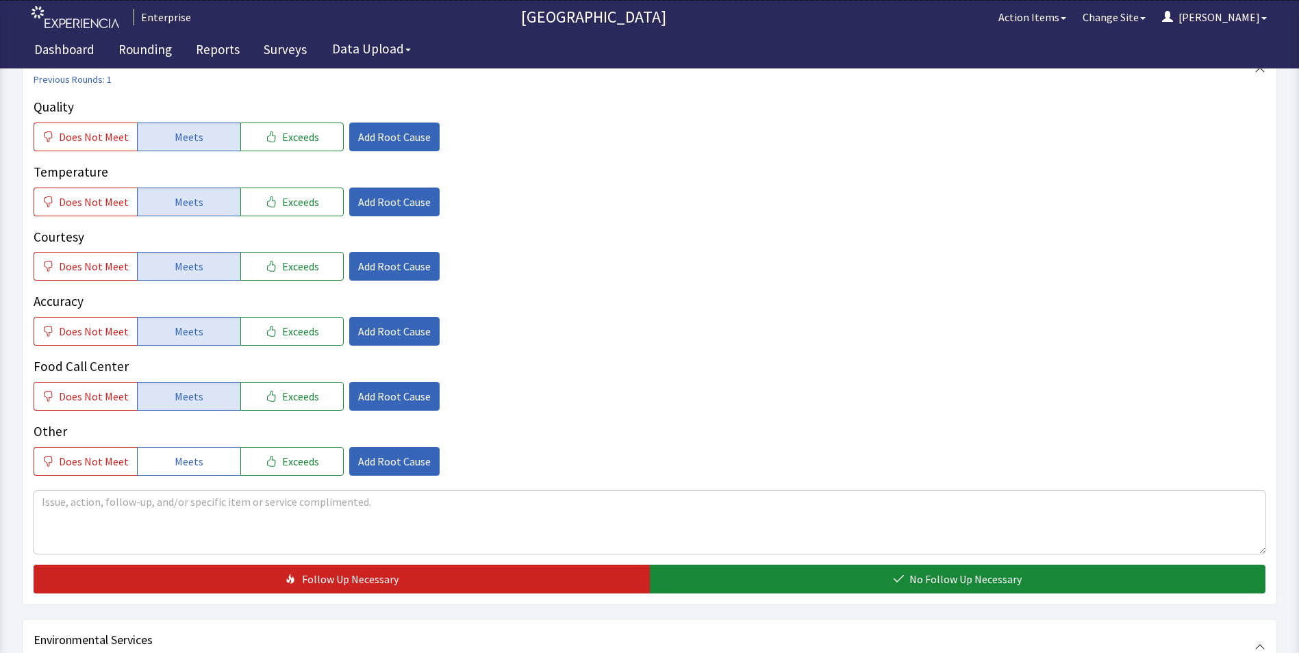
scroll to position [411, 0]
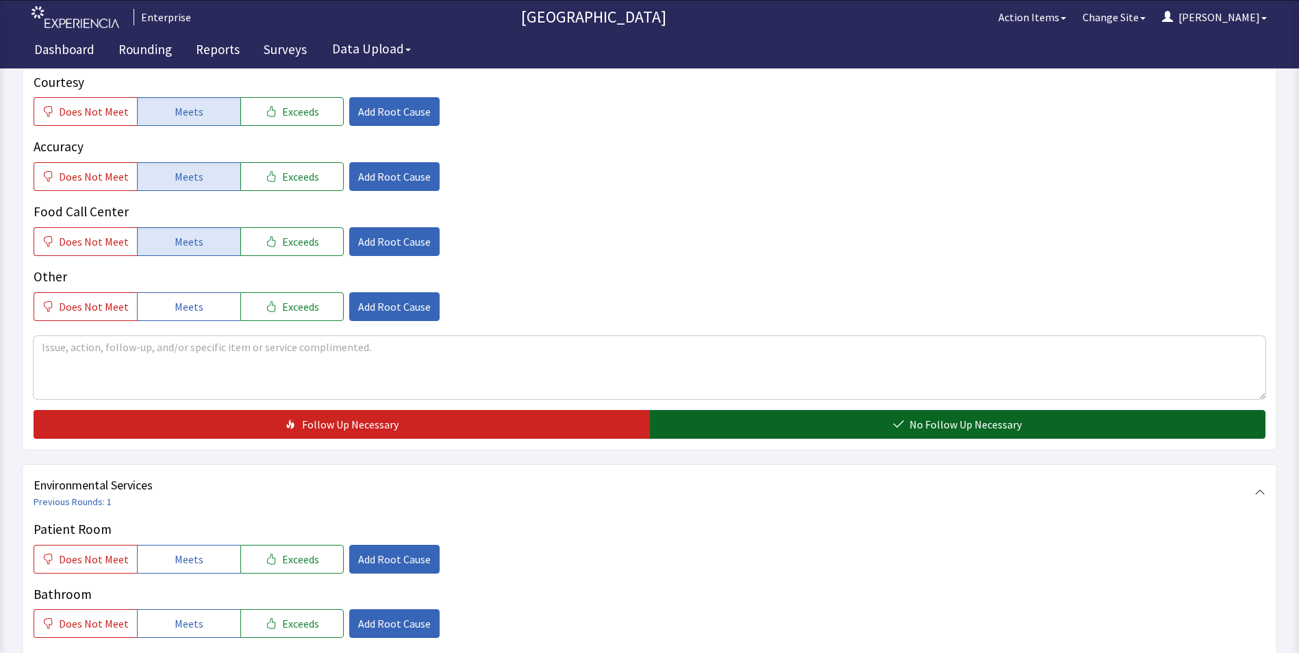
click at [711, 410] on button "No Follow Up Necessary" at bounding box center [958, 424] width 616 height 29
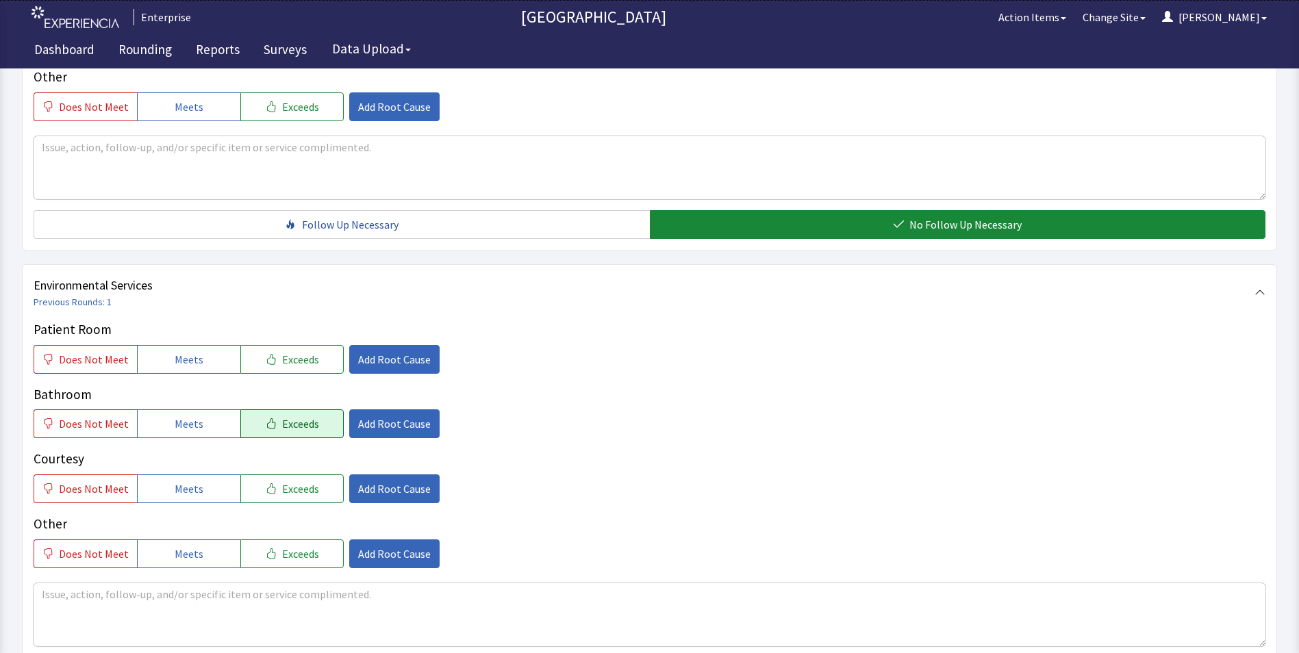
scroll to position [616, 0]
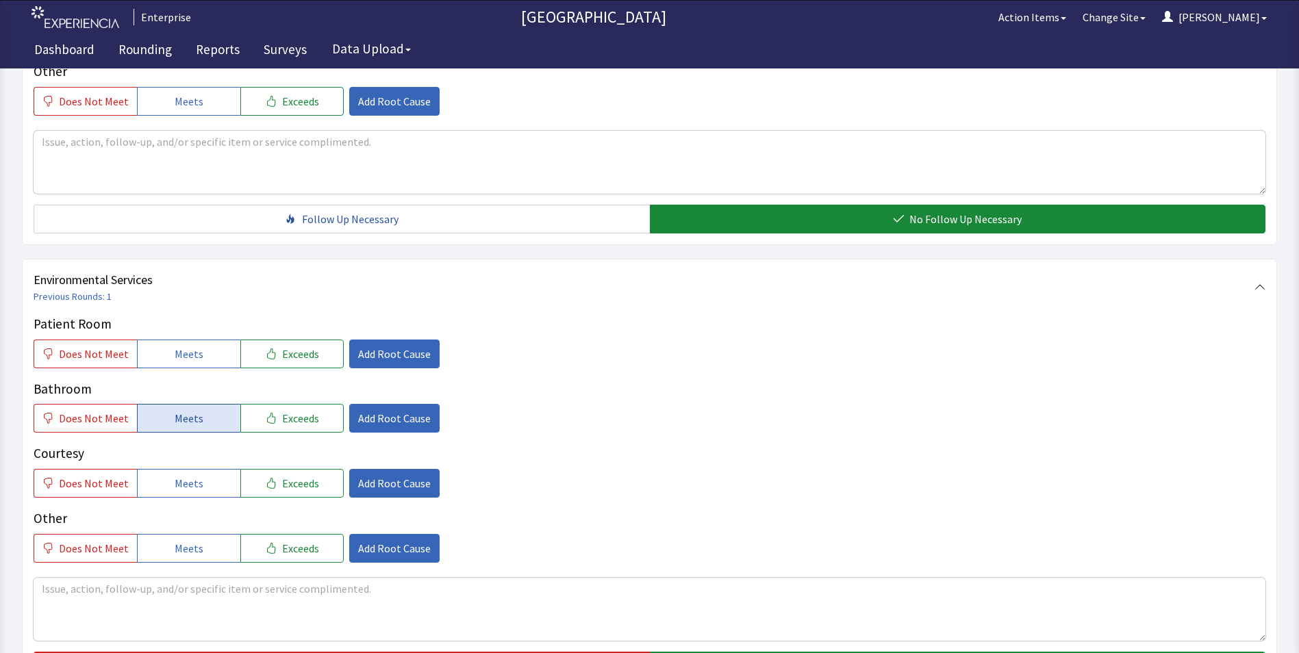
drag, startPoint x: 200, startPoint y: 331, endPoint x: 199, endPoint y: 386, distance: 54.8
click at [200, 340] on button "Meets" at bounding box center [188, 354] width 103 height 29
drag, startPoint x: 196, startPoint y: 404, endPoint x: 196, endPoint y: 417, distance: 13.0
click at [196, 407] on button "Meets" at bounding box center [188, 418] width 103 height 29
click at [186, 475] on span "Meets" at bounding box center [189, 483] width 29 height 16
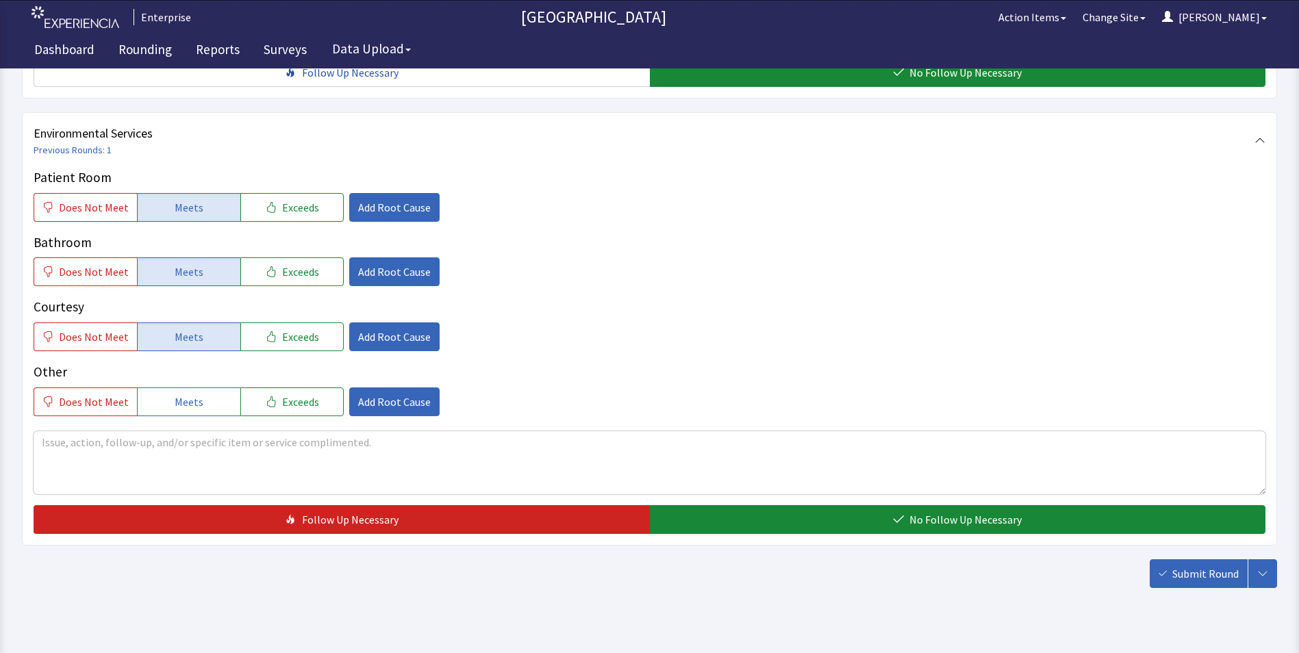
scroll to position [765, 0]
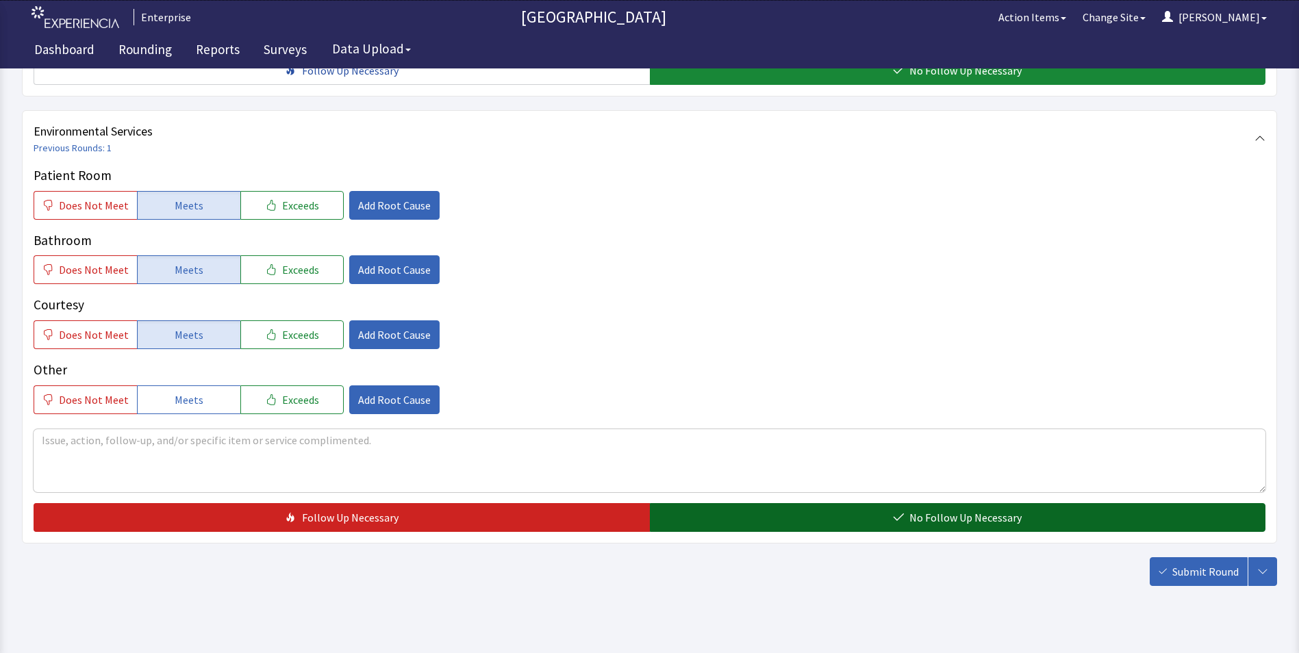
click at [690, 503] on button "No Follow Up Necessary" at bounding box center [958, 517] width 616 height 29
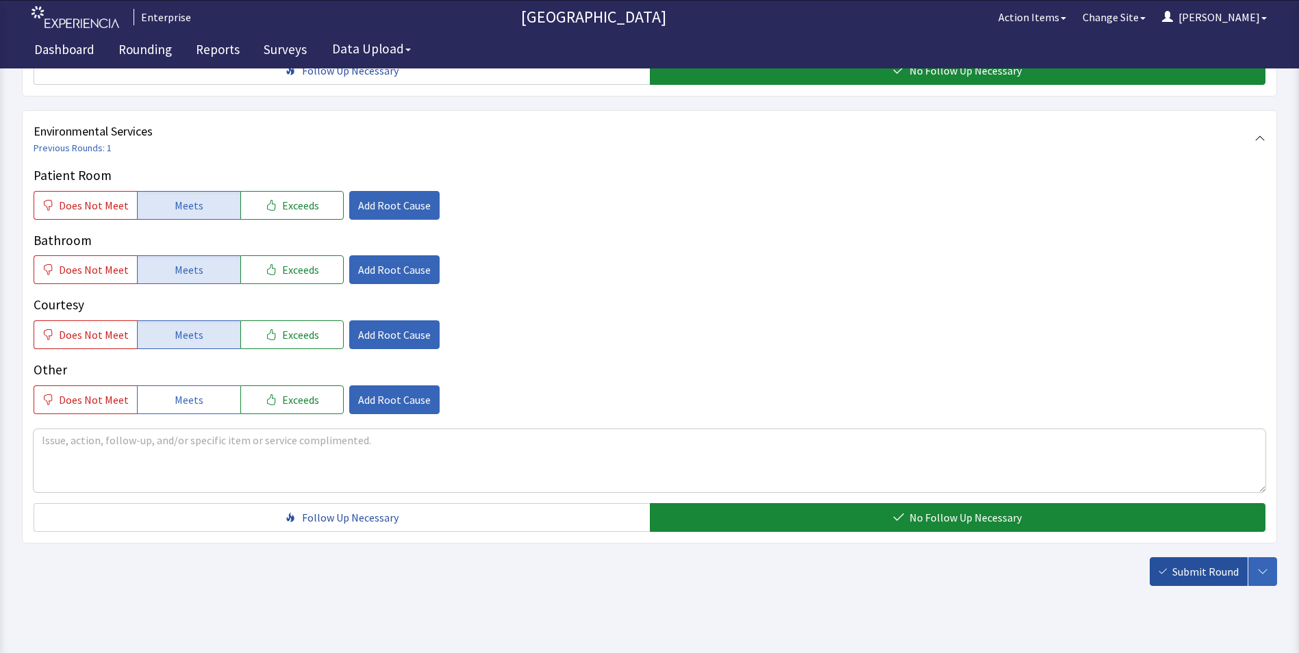
drag, startPoint x: 1205, startPoint y: 549, endPoint x: 1150, endPoint y: 512, distance: 65.9
click at [1204, 564] on span "Submit Round" at bounding box center [1205, 572] width 66 height 16
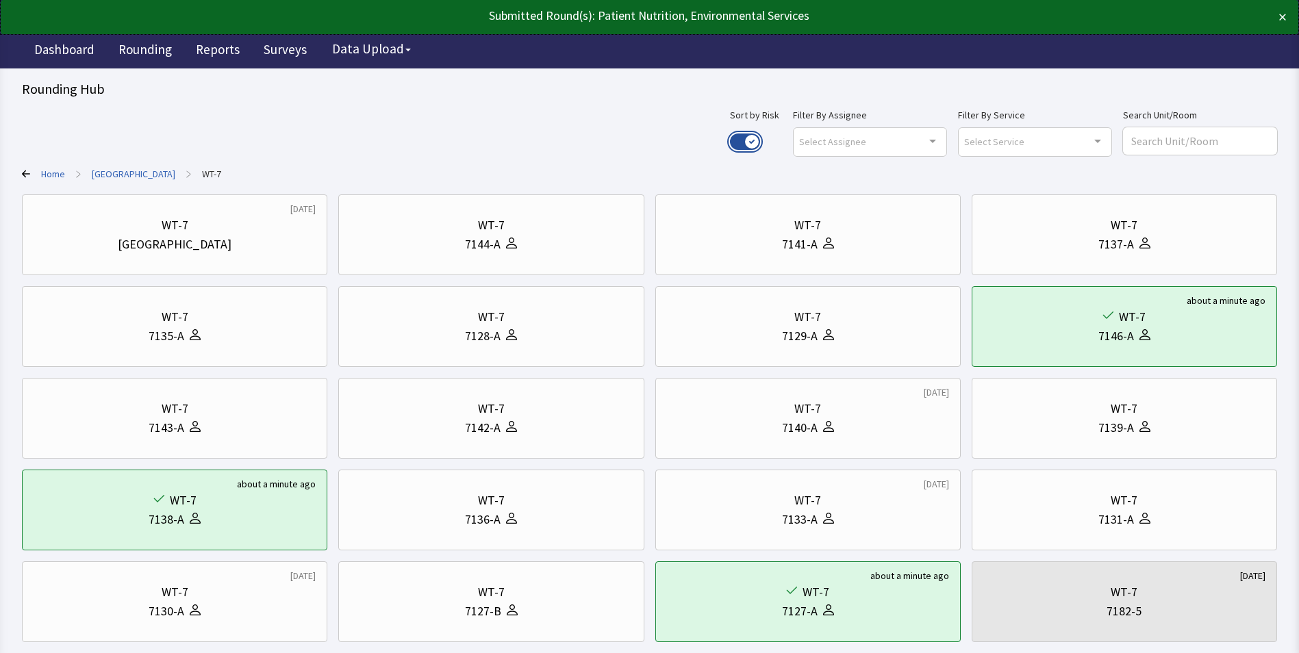
click at [760, 142] on button "Use setting" at bounding box center [745, 142] width 30 height 16
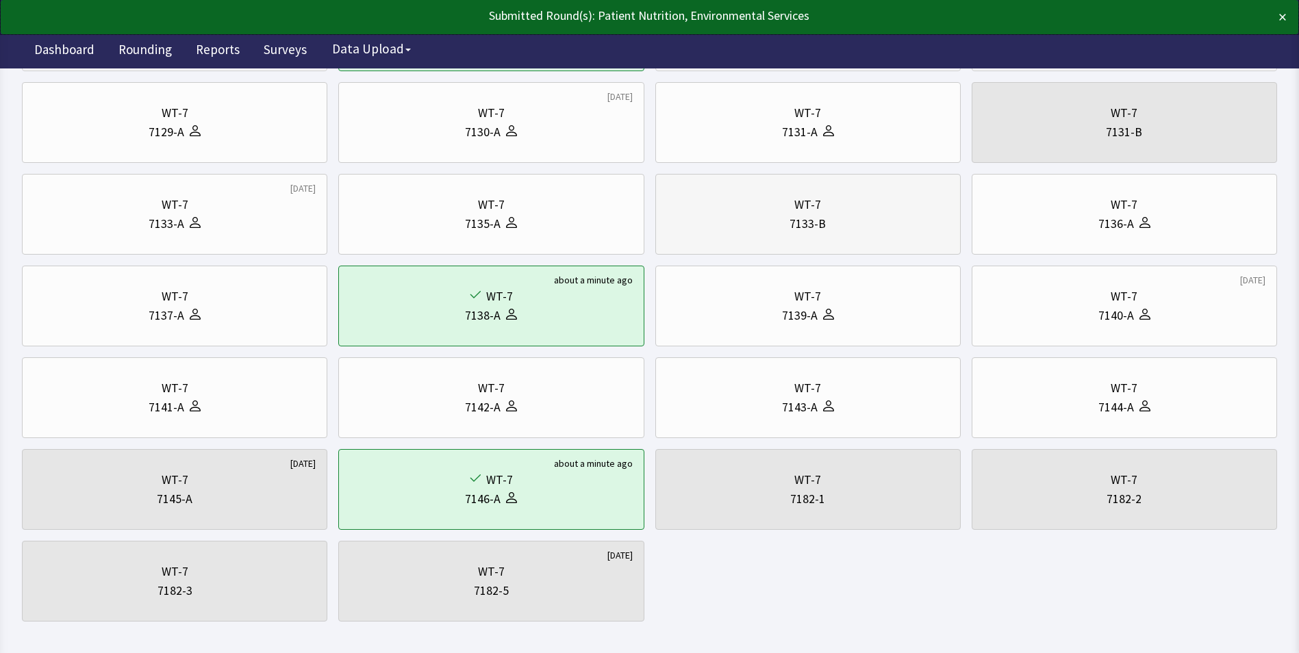
scroll to position [205, 0]
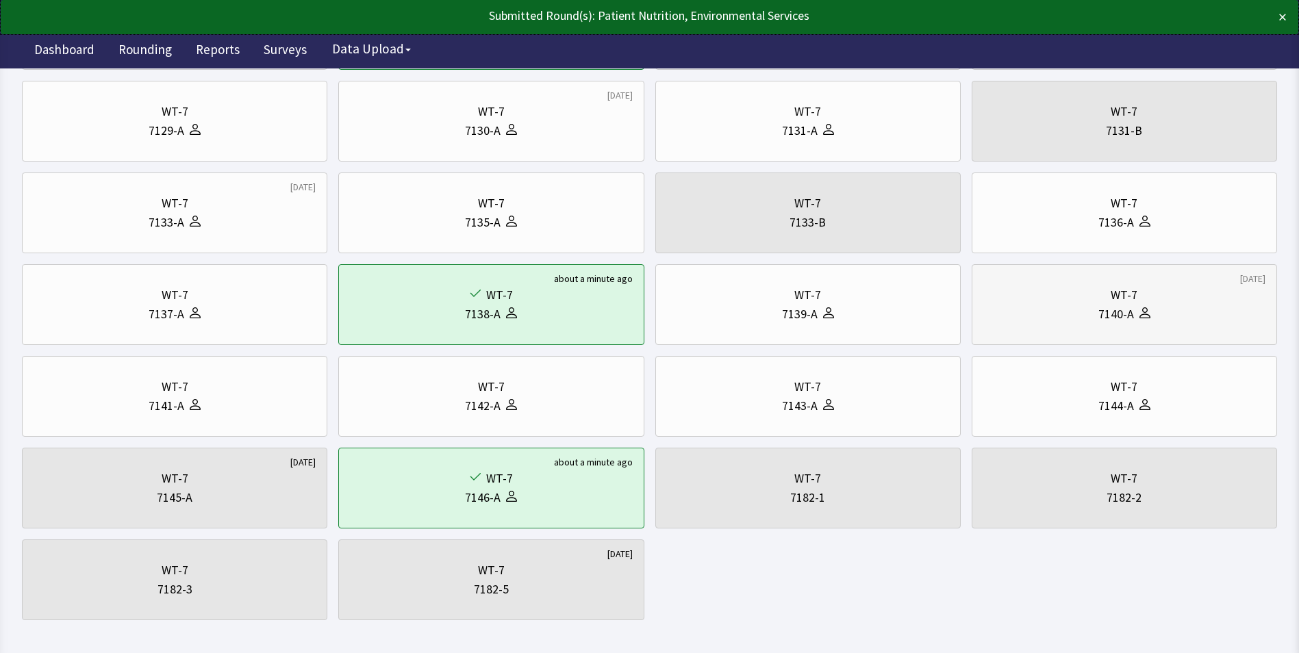
click at [1096, 307] on div "7140-A" at bounding box center [1124, 314] width 282 height 19
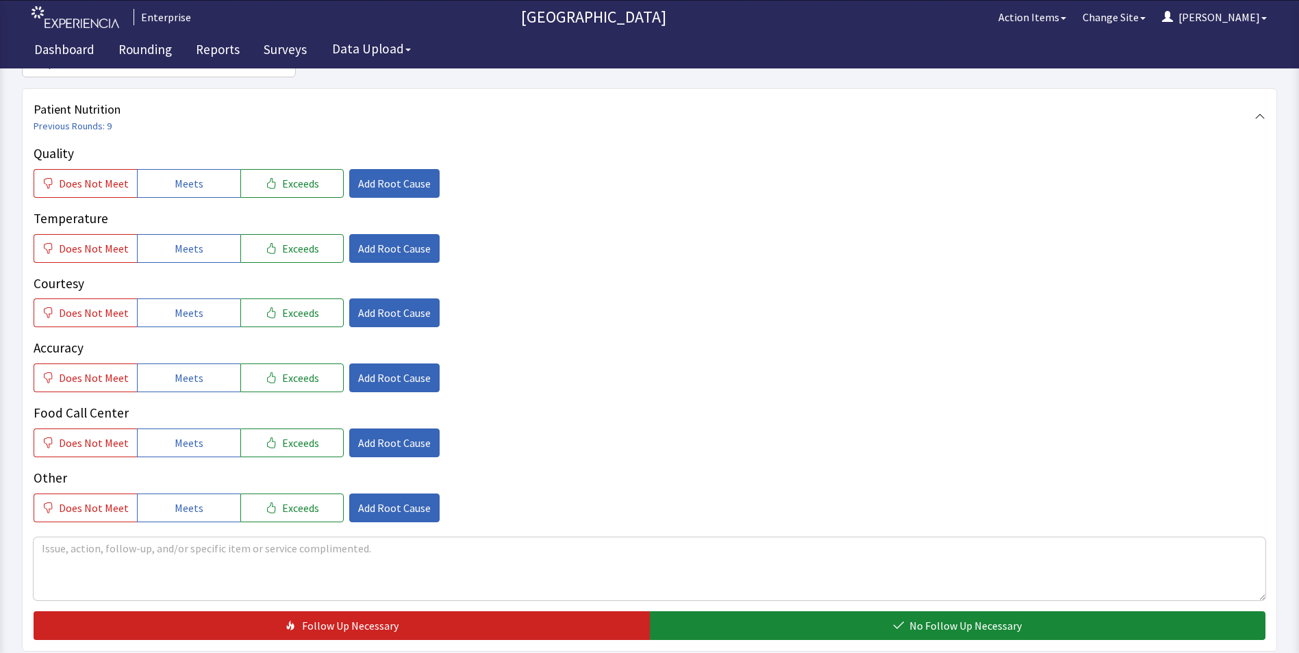
scroll to position [205, 0]
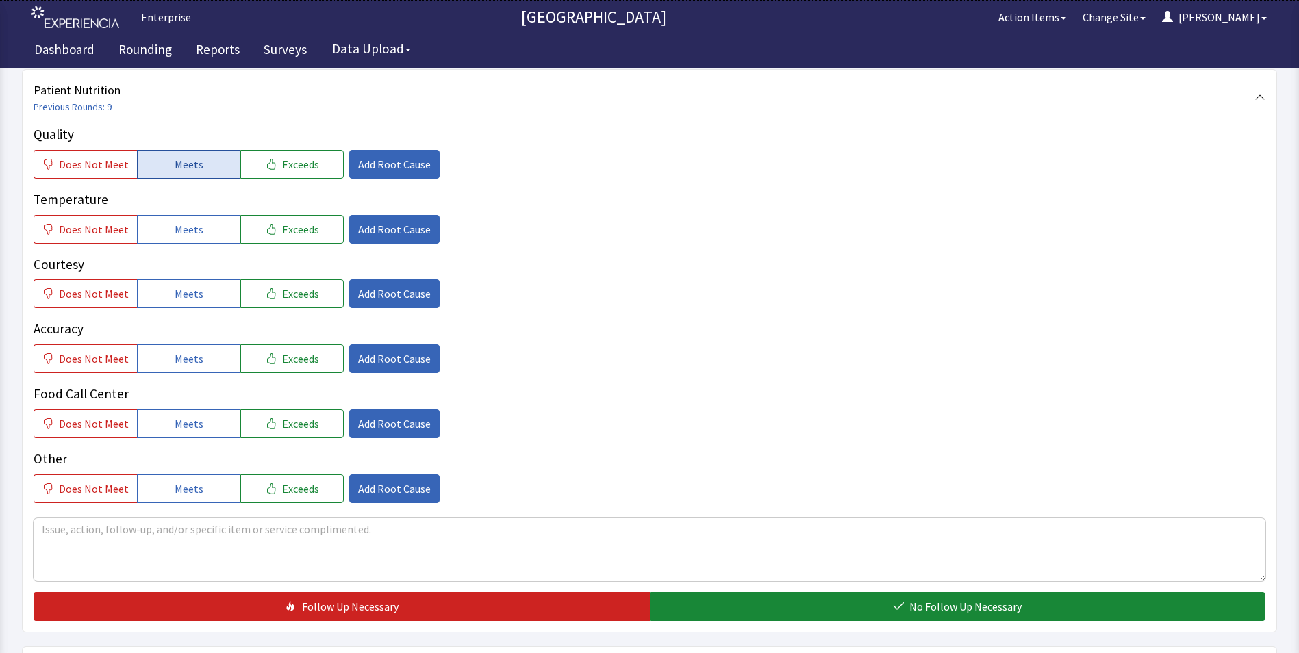
click at [177, 167] on span "Meets" at bounding box center [189, 164] width 29 height 16
drag, startPoint x: 186, startPoint y: 219, endPoint x: 197, endPoint y: 267, distance: 49.2
click at [187, 223] on button "Meets" at bounding box center [188, 229] width 103 height 29
drag, startPoint x: 203, startPoint y: 290, endPoint x: 201, endPoint y: 351, distance: 60.3
click at [204, 297] on button "Meets" at bounding box center [188, 293] width 103 height 29
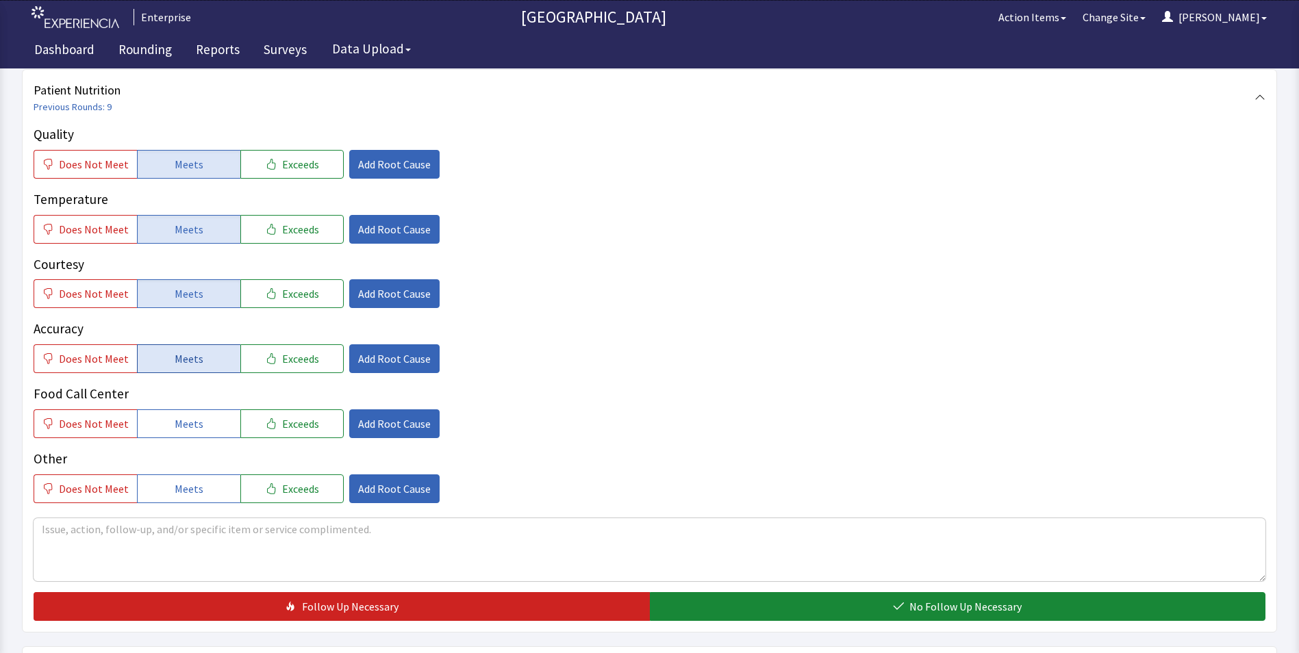
drag, startPoint x: 200, startPoint y: 354, endPoint x: 199, endPoint y: 369, distance: 15.1
click at [199, 366] on button "Meets" at bounding box center [188, 358] width 103 height 29
drag, startPoint x: 188, startPoint y: 425, endPoint x: 211, endPoint y: 420, distance: 23.1
click at [188, 425] on span "Meets" at bounding box center [189, 424] width 29 height 16
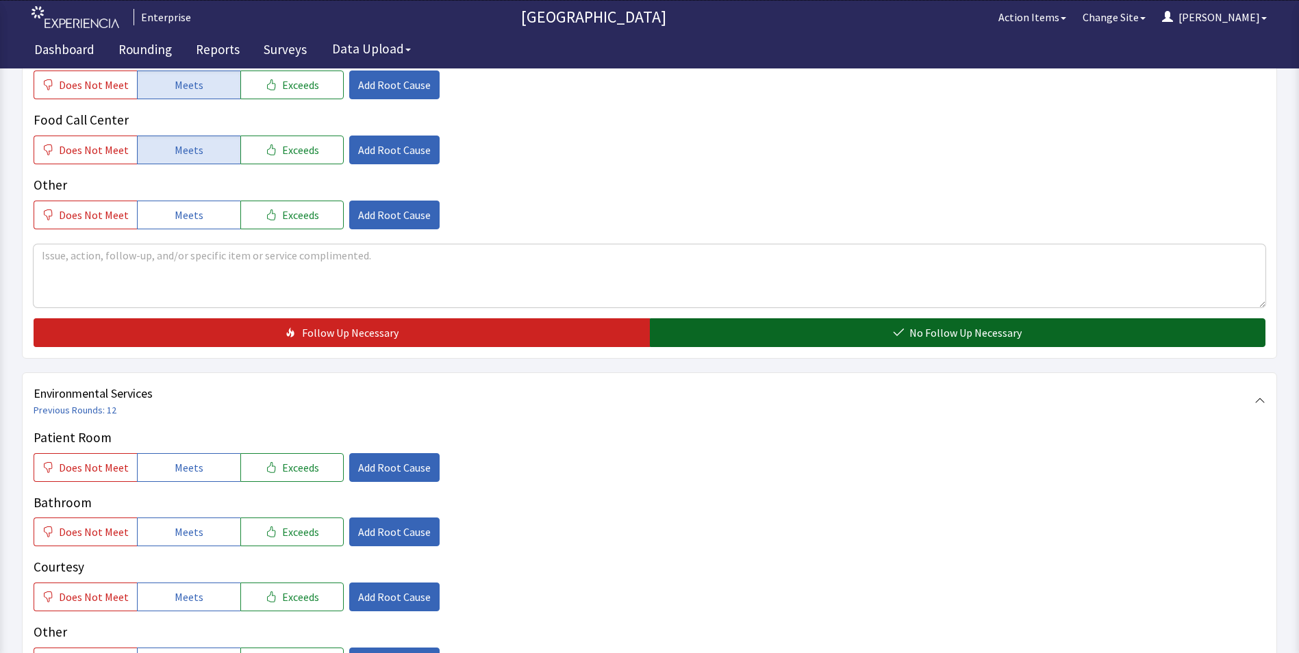
click at [795, 323] on button "No Follow Up Necessary" at bounding box center [958, 332] width 616 height 29
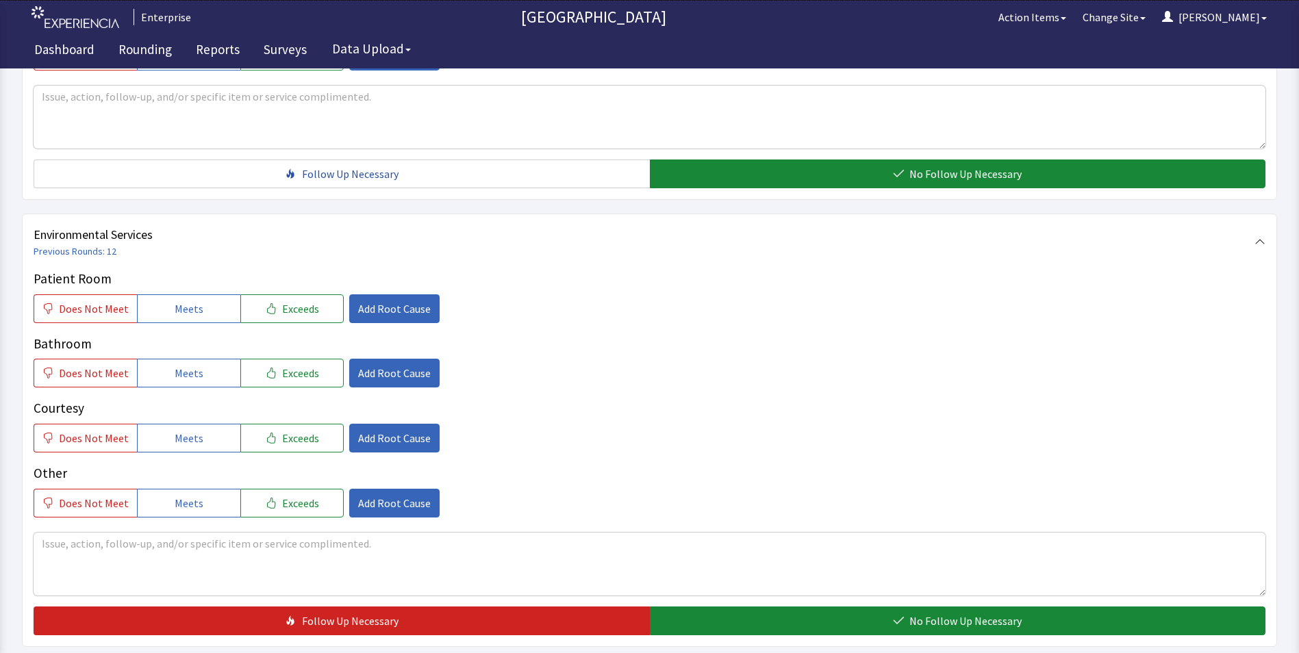
scroll to position [765, 0]
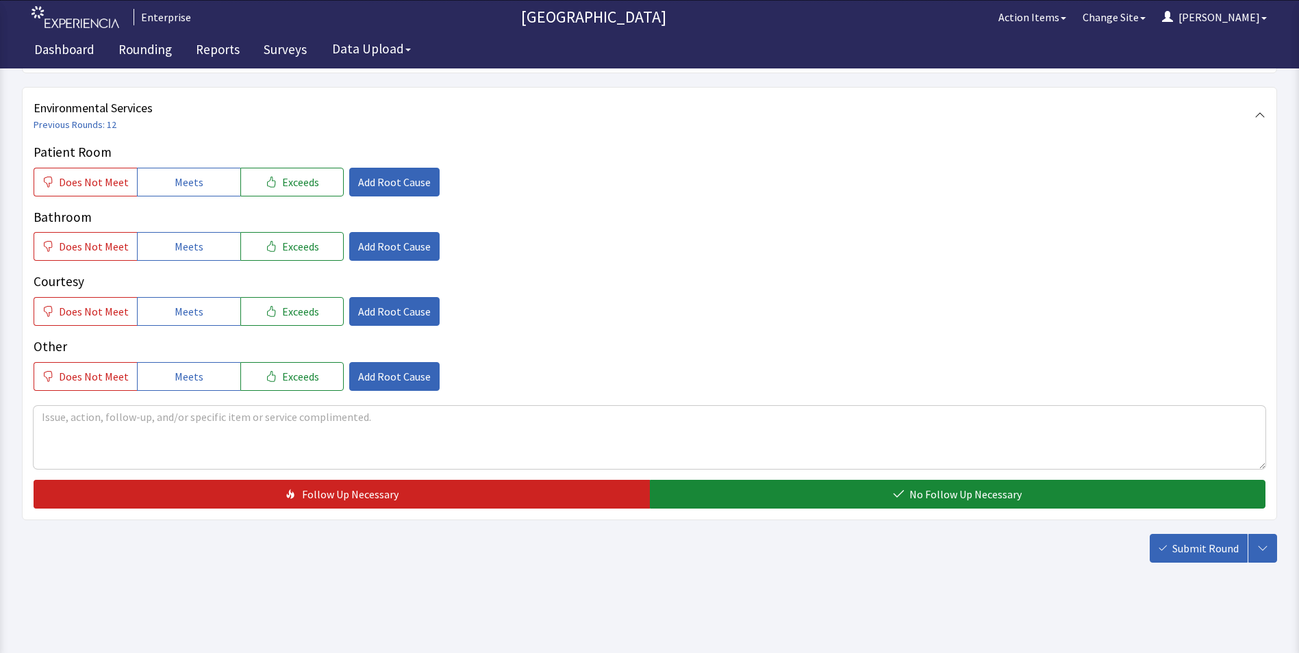
drag, startPoint x: 188, startPoint y: 178, endPoint x: 190, endPoint y: 217, distance: 39.1
click at [188, 184] on span "Meets" at bounding box center [189, 182] width 29 height 16
drag, startPoint x: 190, startPoint y: 244, endPoint x: 197, endPoint y: 298, distance: 54.5
click at [190, 252] on span "Meets" at bounding box center [189, 246] width 29 height 16
drag, startPoint x: 197, startPoint y: 318, endPoint x: 212, endPoint y: 335, distance: 22.3
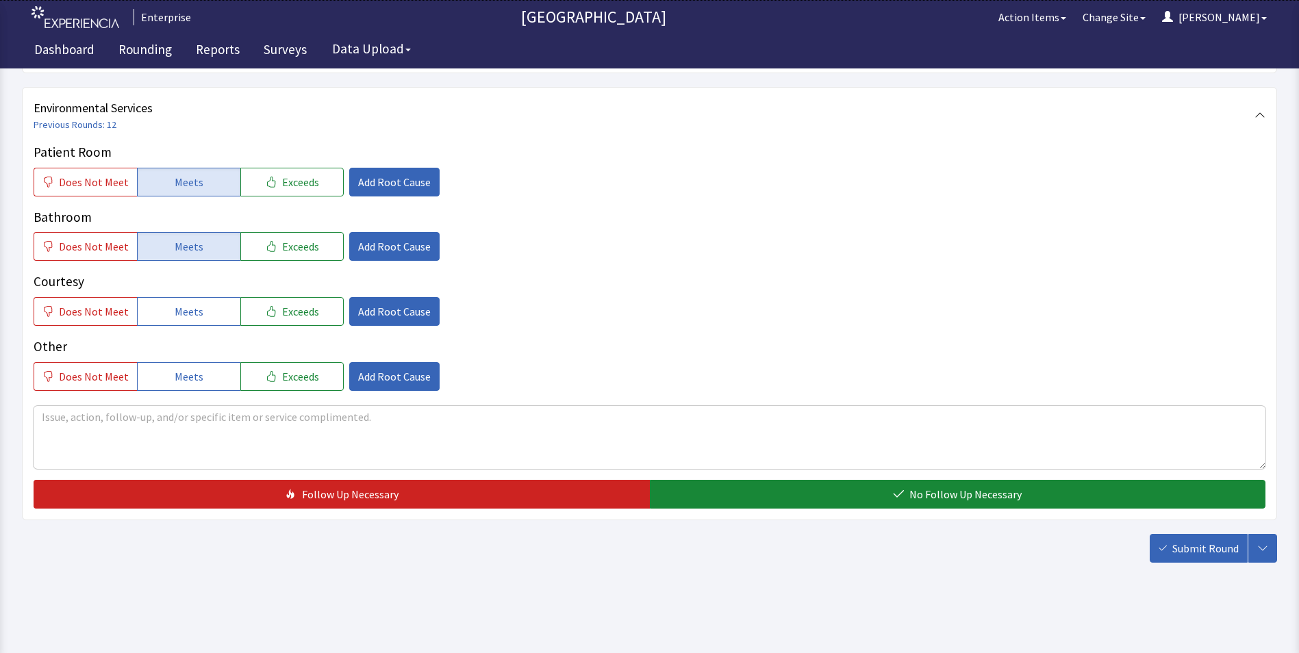
click at [201, 329] on div "Patient Room Does Not Meet Meets Exceeds Add Root Cause Bathroom Does Not Meet …" at bounding box center [650, 266] width 1232 height 249
drag, startPoint x: 196, startPoint y: 310, endPoint x: 286, endPoint y: 325, distance: 91.0
click at [212, 314] on button "Meets" at bounding box center [188, 311] width 103 height 29
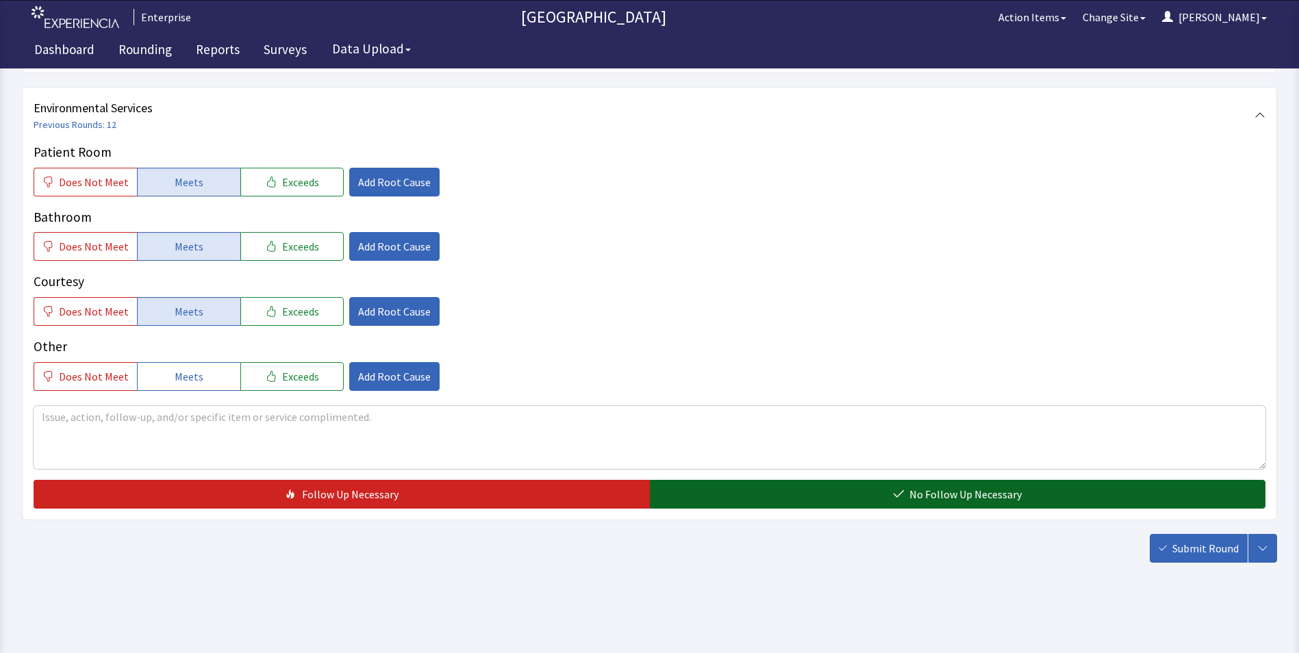
drag, startPoint x: 714, startPoint y: 499, endPoint x: 992, endPoint y: 508, distance: 278.2
click at [719, 502] on button "No Follow Up Necessary" at bounding box center [958, 494] width 616 height 29
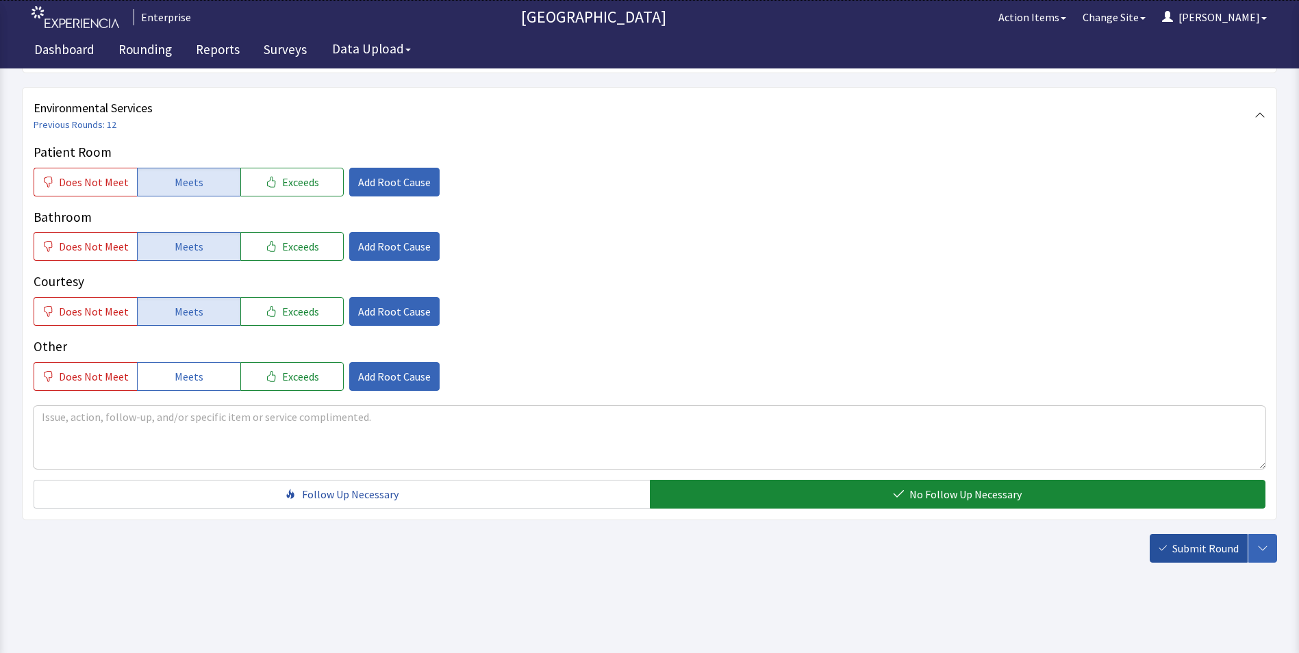
click at [1203, 551] on span "Submit Round" at bounding box center [1205, 548] width 66 height 16
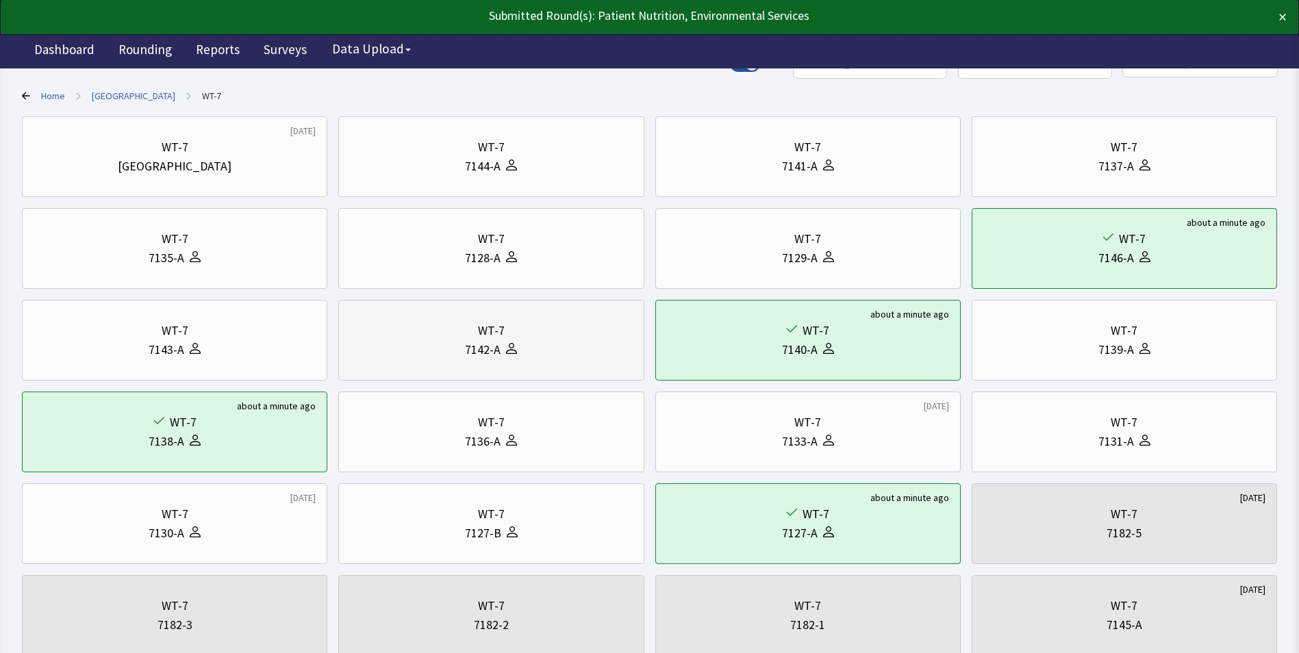
scroll to position [205, 0]
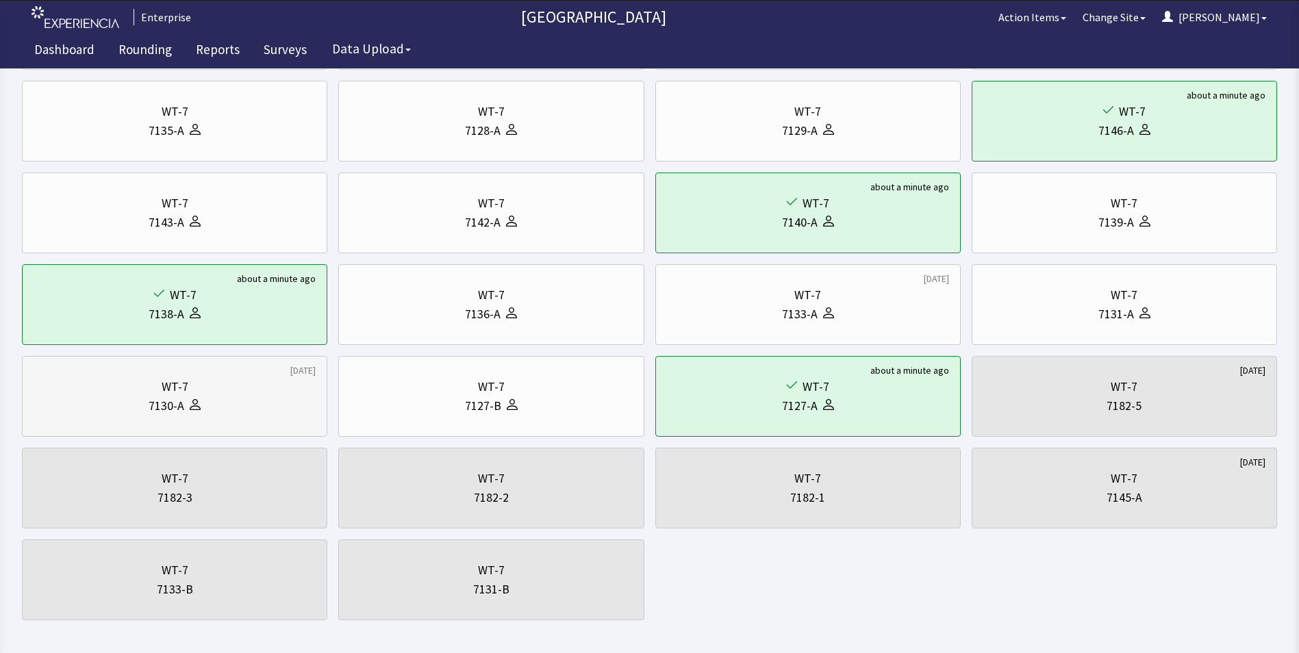
click at [190, 413] on div at bounding box center [192, 406] width 16 height 19
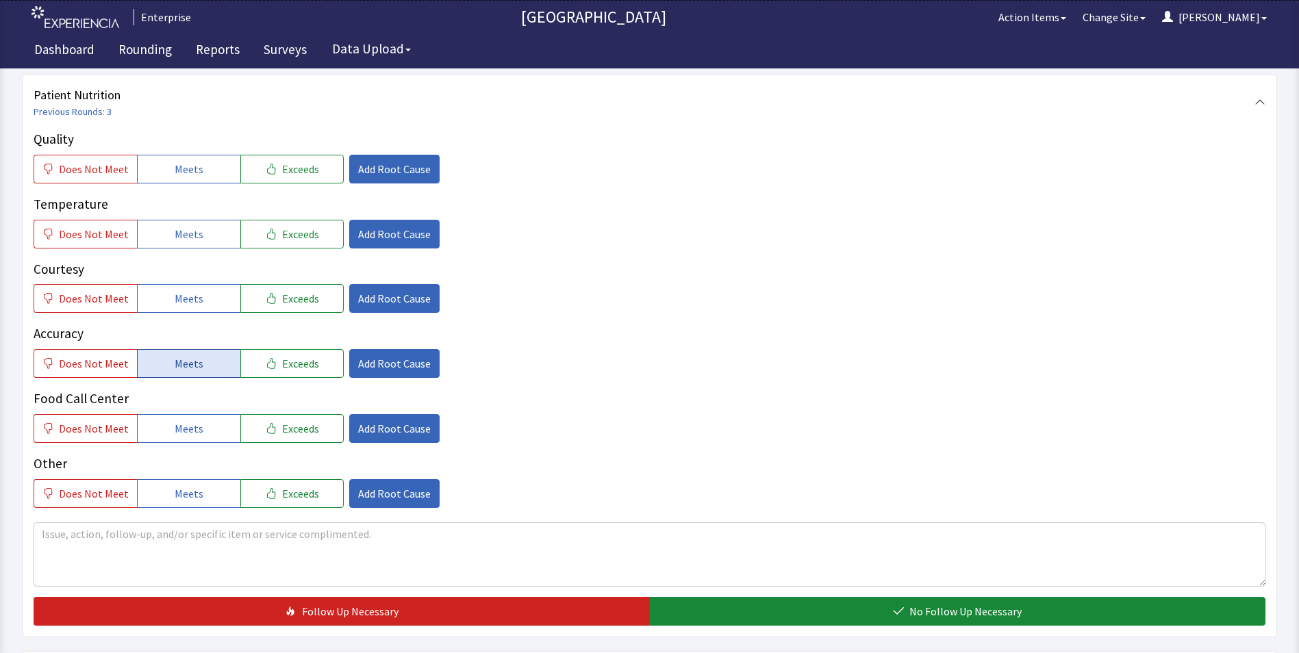
scroll to position [274, 0]
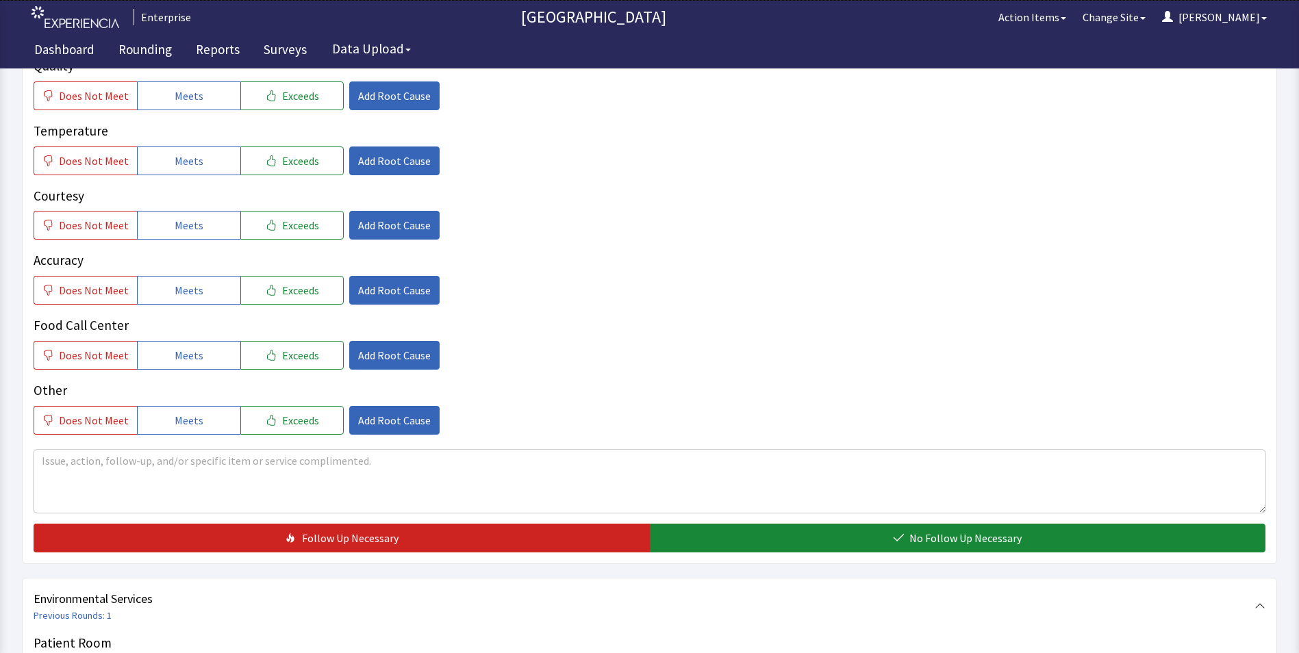
drag, startPoint x: 202, startPoint y: 94, endPoint x: 202, endPoint y: 142, distance: 47.9
click at [202, 97] on button "Meets" at bounding box center [188, 95] width 103 height 29
click at [199, 164] on button "Meets" at bounding box center [188, 161] width 103 height 29
drag, startPoint x: 180, startPoint y: 214, endPoint x: 185, endPoint y: 254, distance: 40.7
click at [180, 217] on button "Meets" at bounding box center [188, 225] width 103 height 29
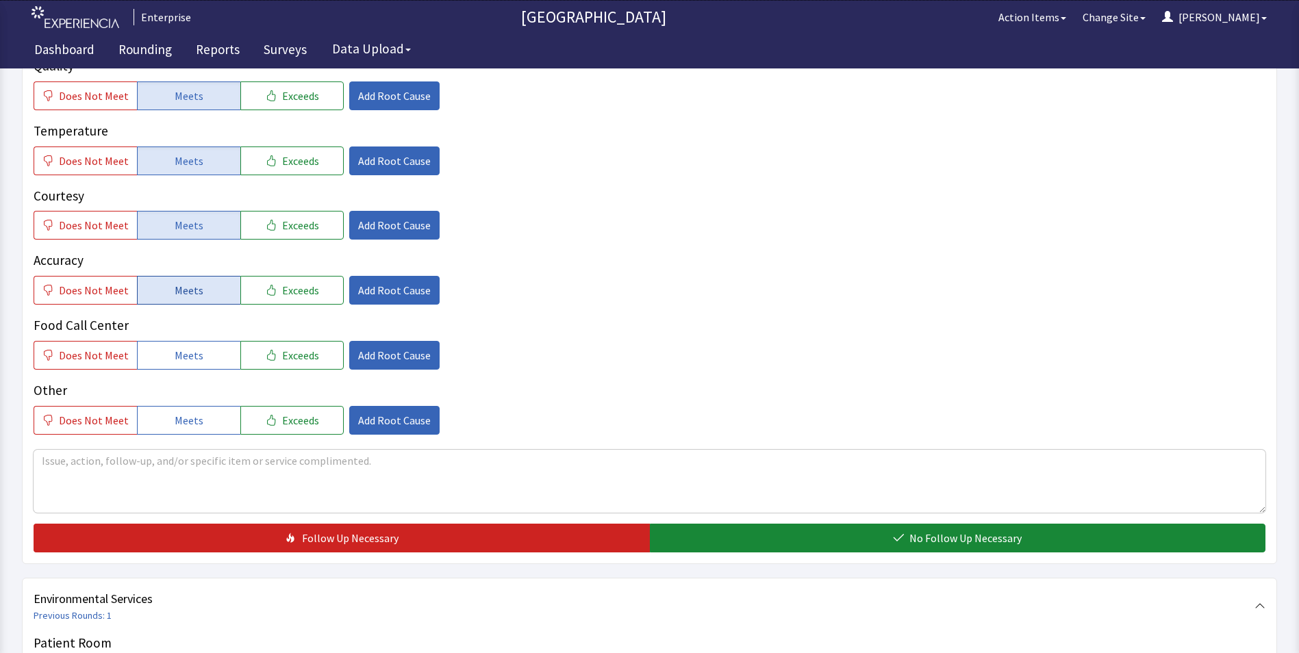
drag, startPoint x: 192, startPoint y: 301, endPoint x: 195, endPoint y: 321, distance: 20.0
click at [192, 303] on button "Meets" at bounding box center [188, 290] width 103 height 29
drag, startPoint x: 195, startPoint y: 349, endPoint x: 292, endPoint y: 383, distance: 102.4
click at [199, 358] on button "Meets" at bounding box center [188, 355] width 103 height 29
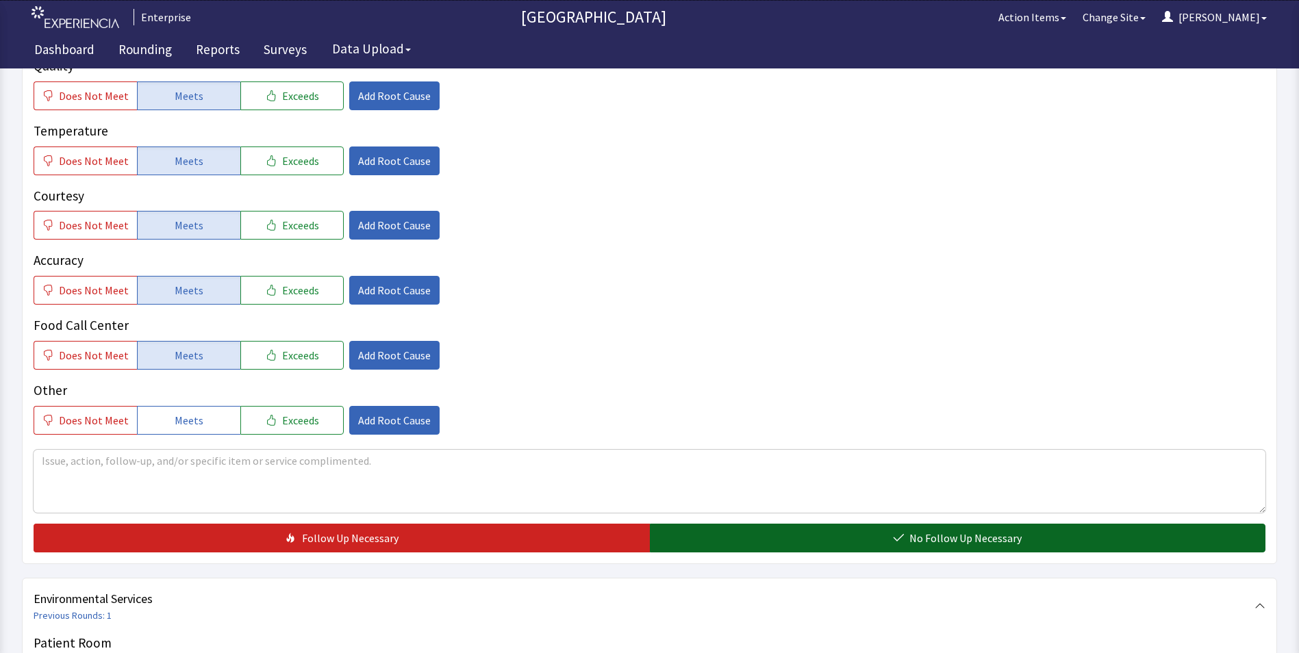
click at [714, 548] on button "No Follow Up Necessary" at bounding box center [958, 538] width 616 height 29
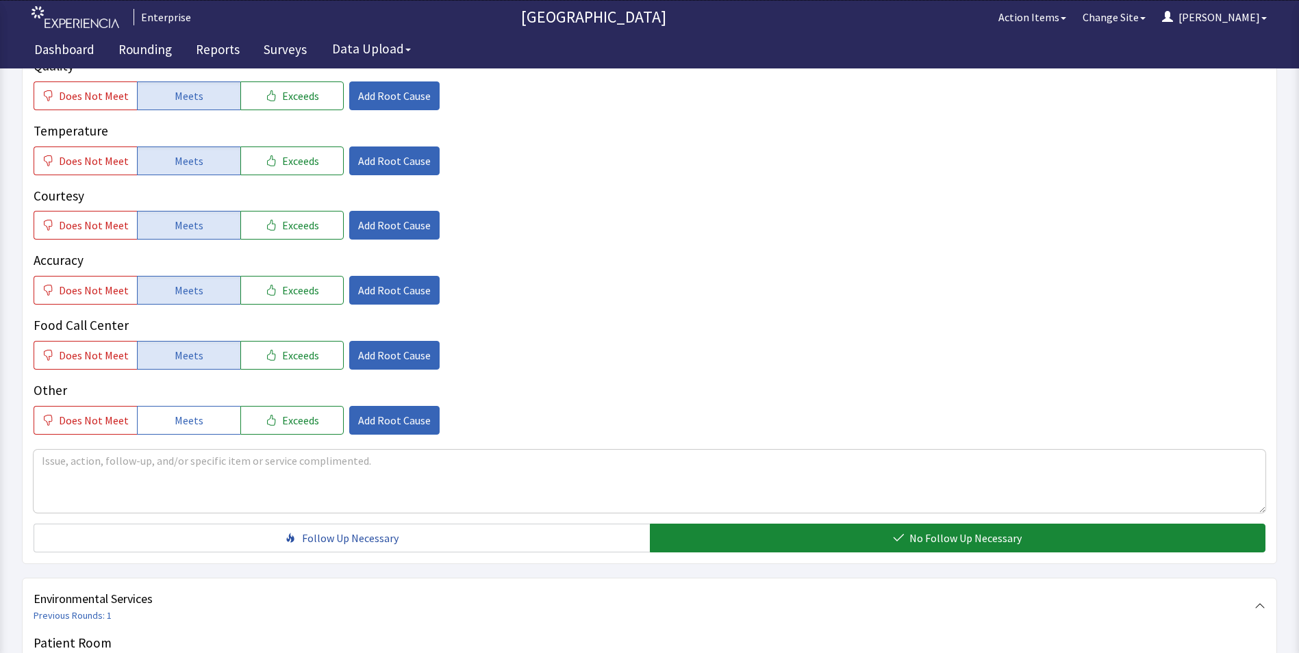
scroll to position [548, 0]
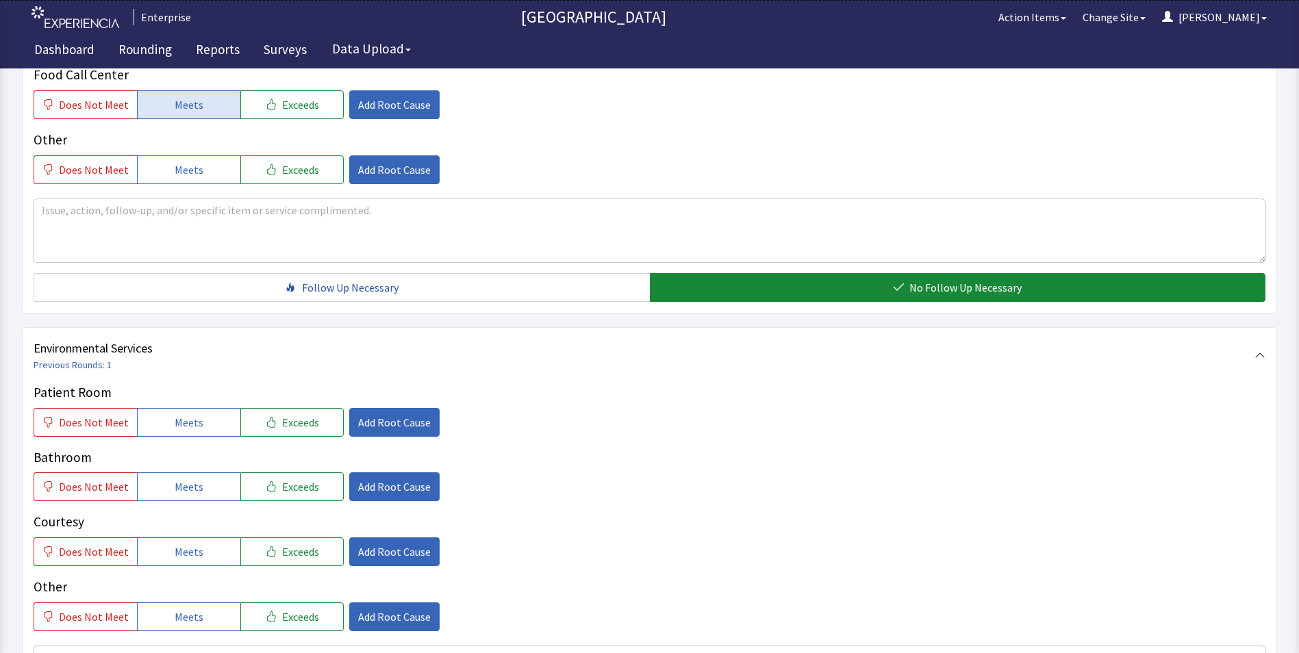
click at [188, 383] on p "Patient Room" at bounding box center [650, 393] width 1232 height 20
drag, startPoint x: 189, startPoint y: 405, endPoint x: 196, endPoint y: 430, distance: 25.6
click at [194, 425] on div "Patient Room Does Not Meet Meets Exceeds Add Root Cause Bathroom Does Not Meet …" at bounding box center [650, 507] width 1232 height 249
drag, startPoint x: 195, startPoint y: 455, endPoint x: 194, endPoint y: 479, distance: 23.3
click at [195, 479] on span "Meets" at bounding box center [189, 487] width 29 height 16
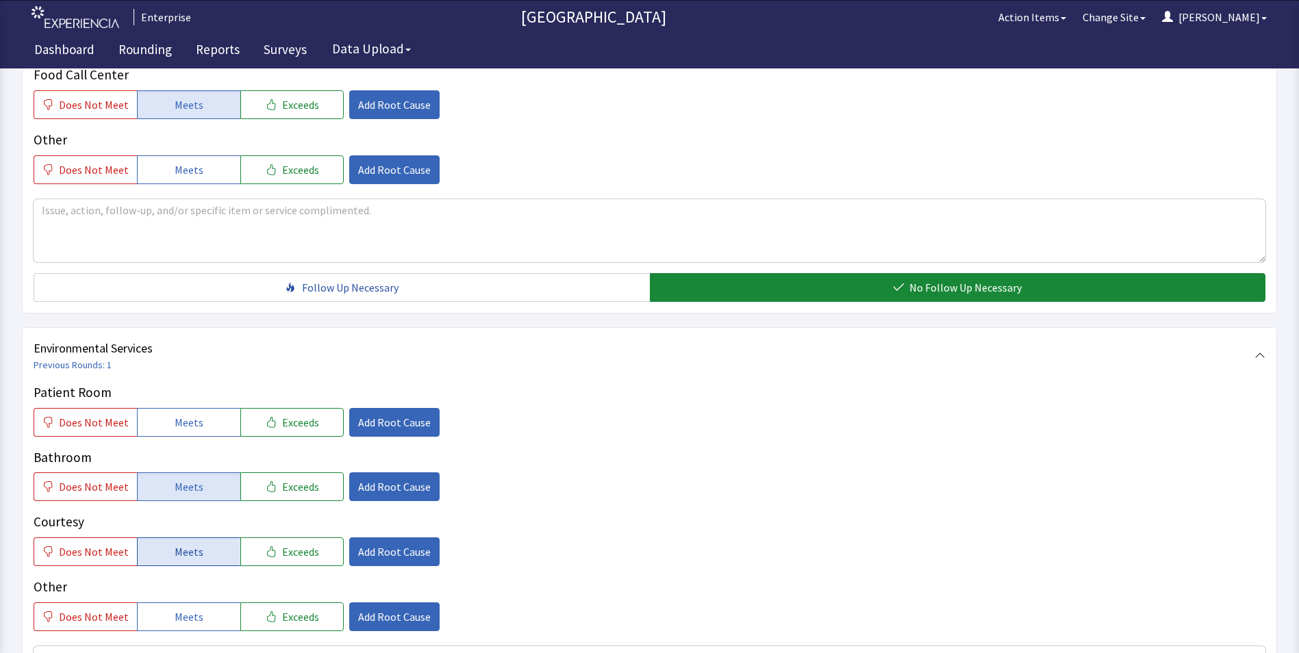
click at [187, 544] on span "Meets" at bounding box center [189, 552] width 29 height 16
click at [204, 408] on button "Meets" at bounding box center [188, 422] width 103 height 29
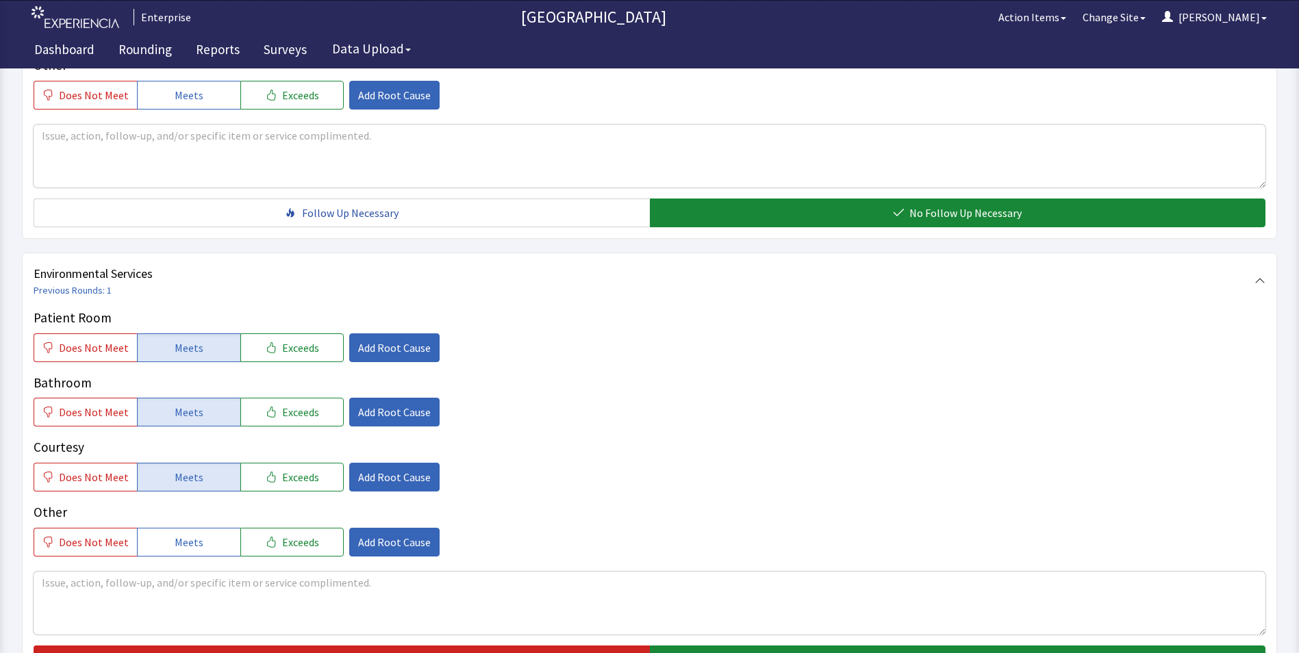
scroll to position [765, 0]
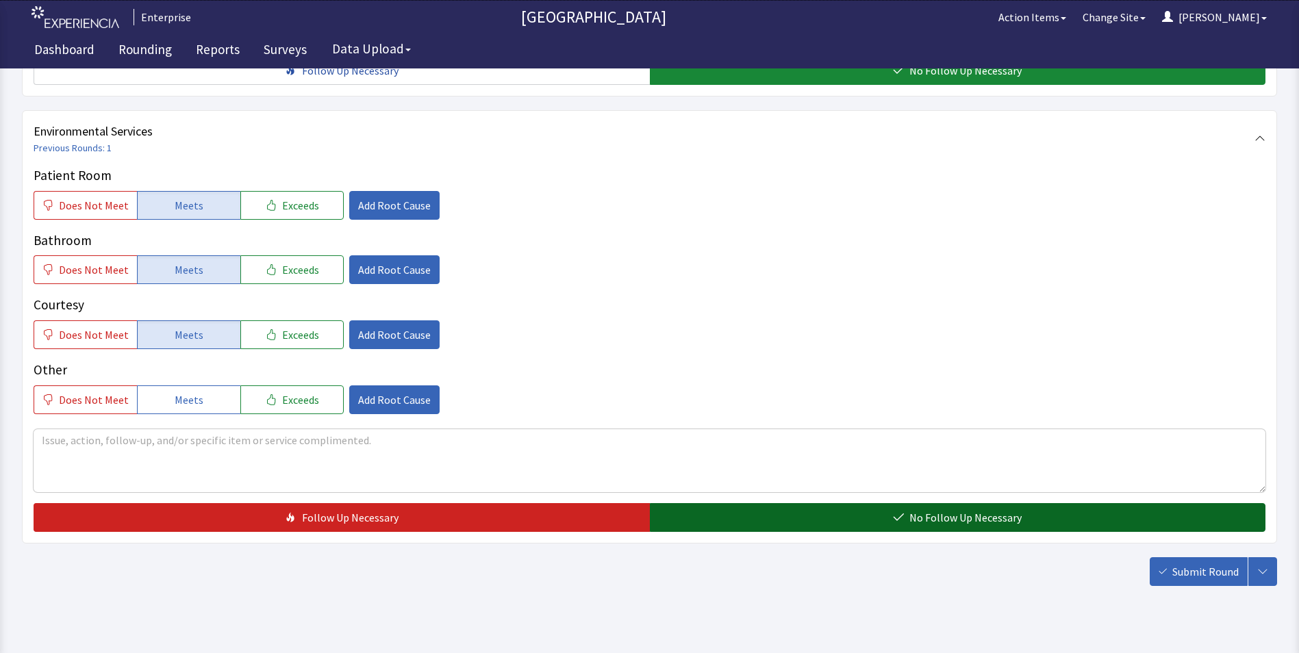
drag, startPoint x: 692, startPoint y: 495, endPoint x: 853, endPoint y: 504, distance: 161.2
click at [693, 503] on button "No Follow Up Necessary" at bounding box center [958, 517] width 616 height 29
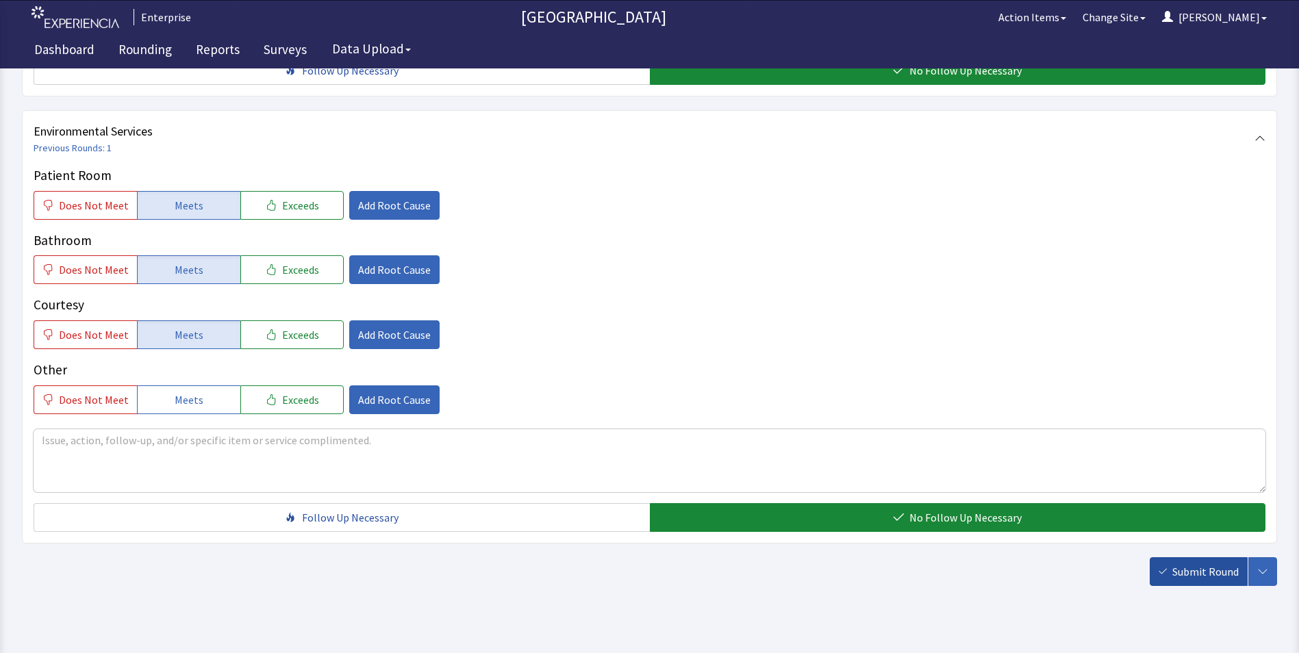
click at [1195, 564] on span "Submit Round" at bounding box center [1205, 572] width 66 height 16
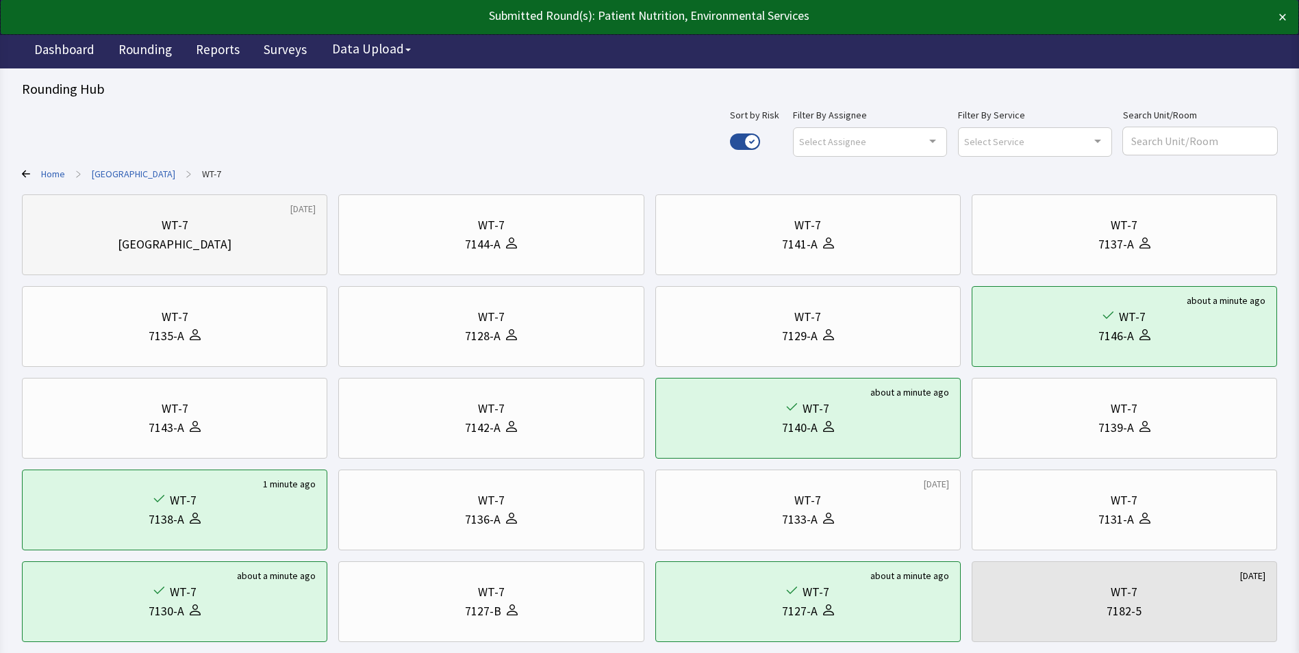
click at [209, 234] on div "WT-7" at bounding box center [175, 225] width 282 height 19
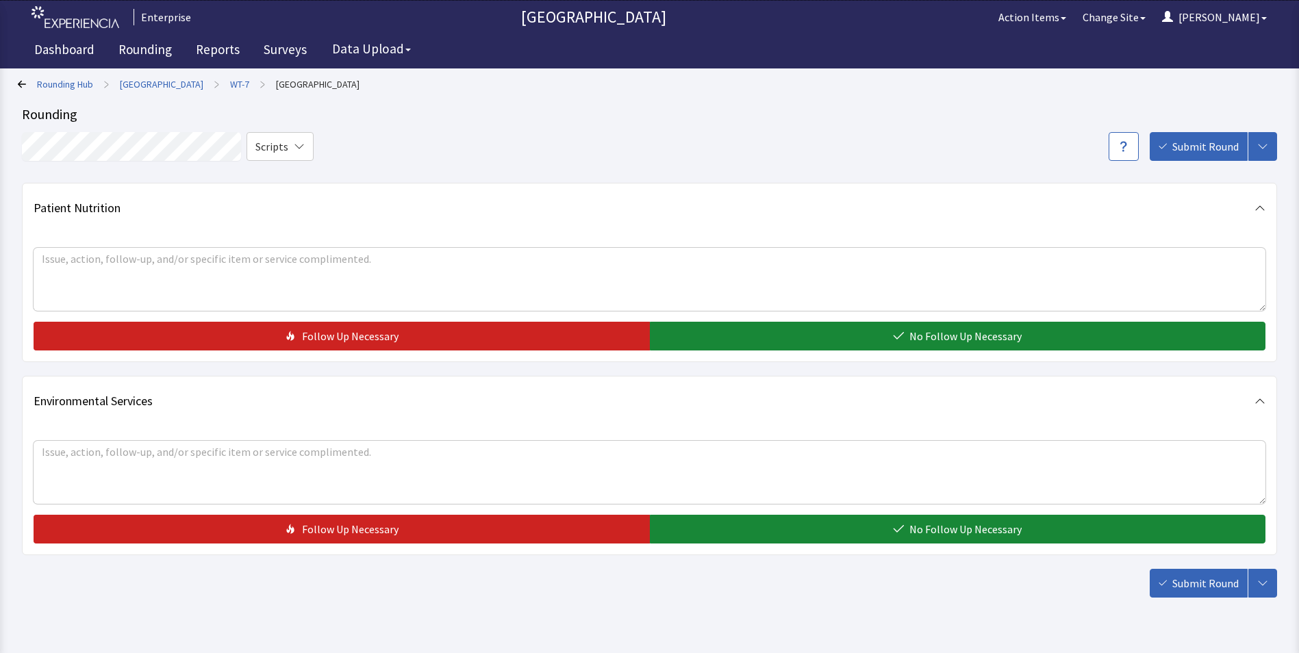
drag, startPoint x: 758, startPoint y: 329, endPoint x: 759, endPoint y: 416, distance: 87.7
click at [757, 329] on button "No Follow Up Necessary" at bounding box center [958, 336] width 616 height 29
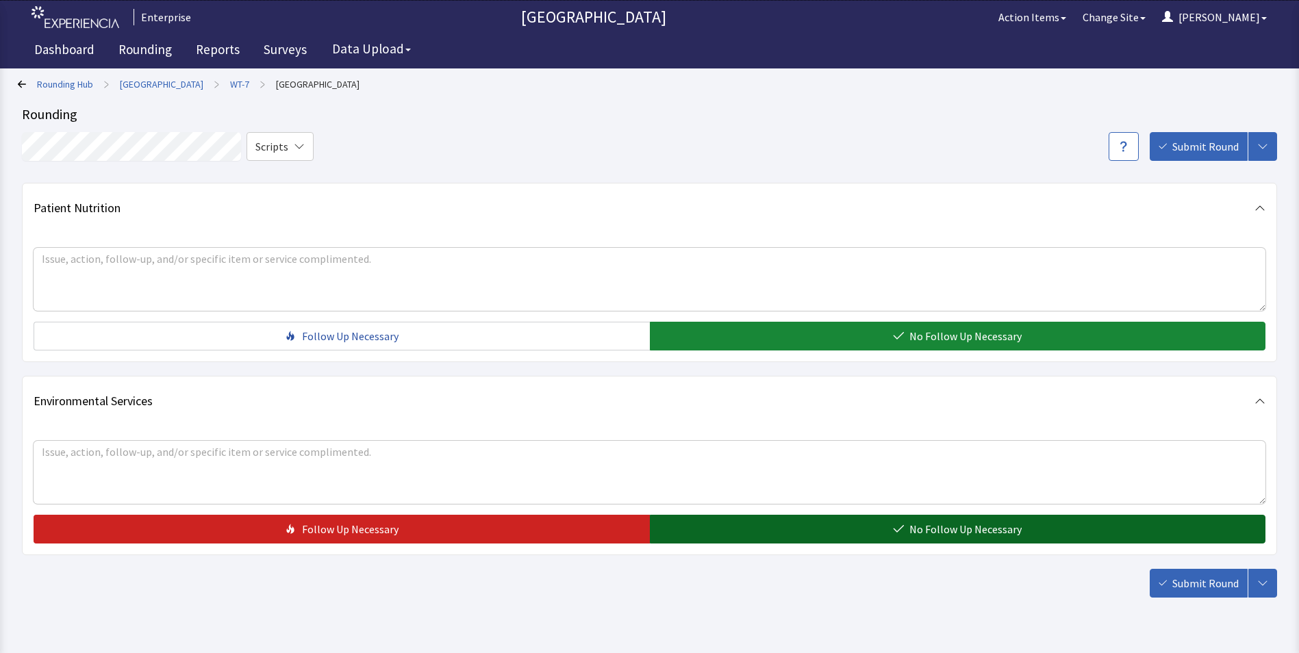
drag, startPoint x: 754, startPoint y: 530, endPoint x: 995, endPoint y: 543, distance: 241.4
click at [755, 532] on button "No Follow Up Necessary" at bounding box center [958, 529] width 616 height 29
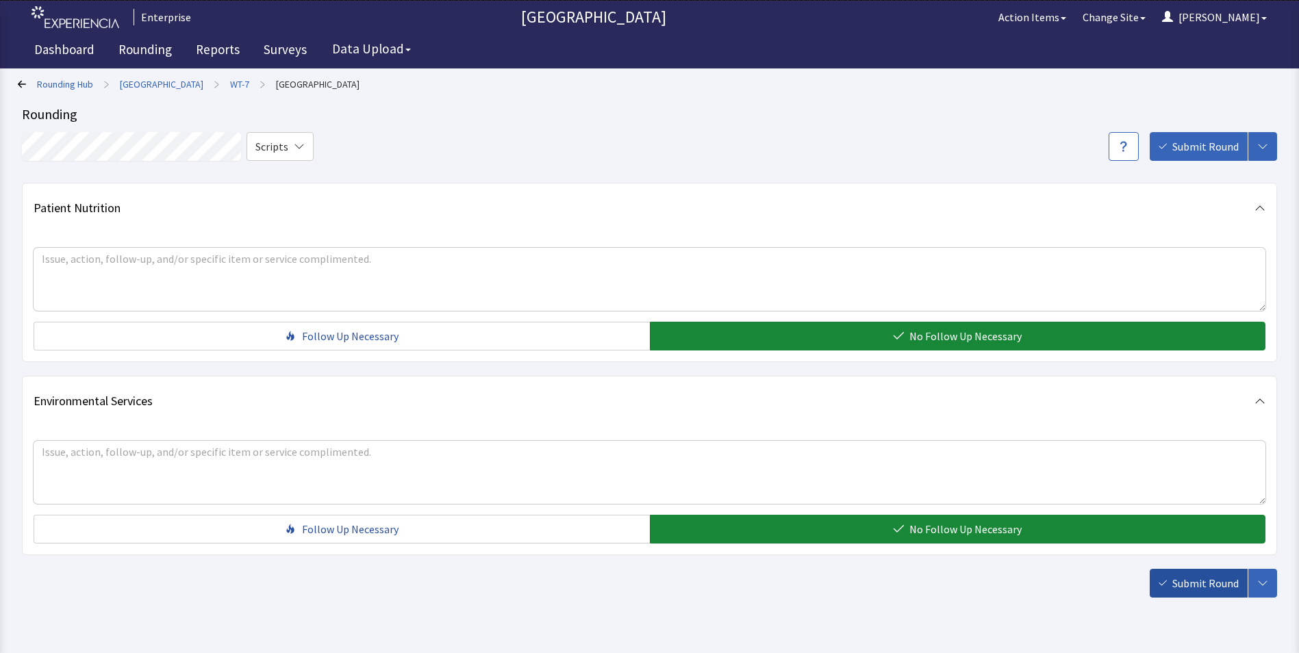
click at [1211, 595] on button "Submit Round" at bounding box center [1199, 583] width 98 height 29
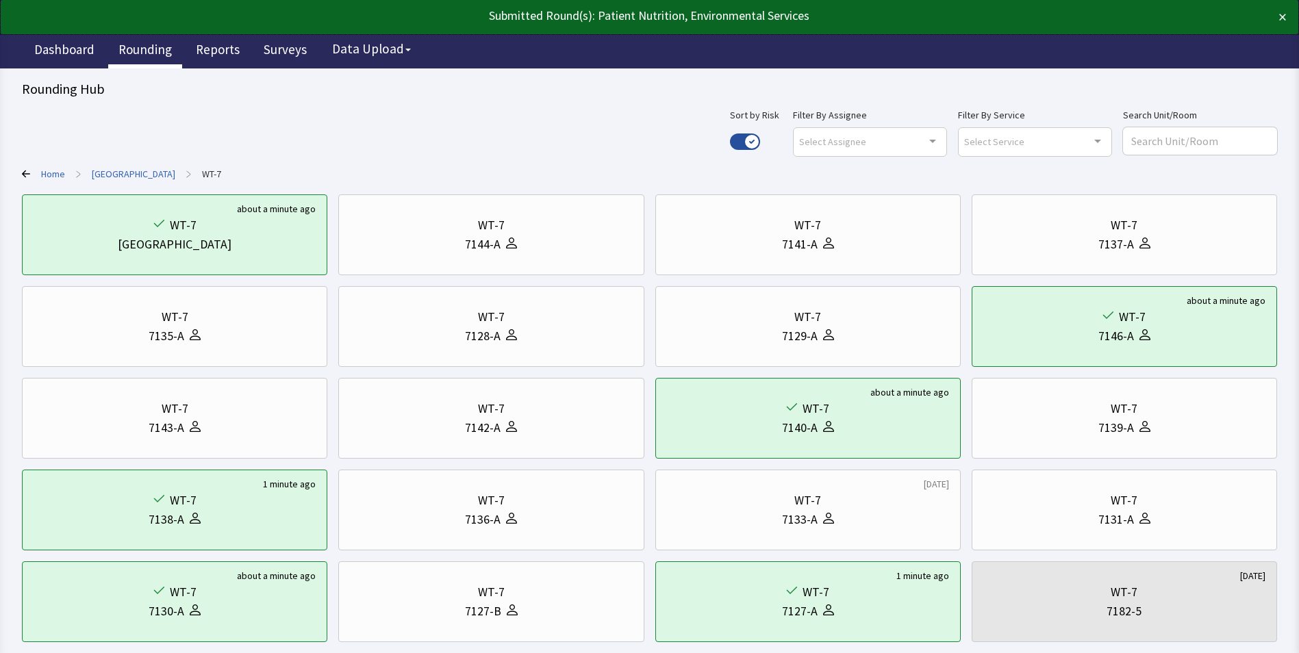
click at [131, 49] on link "Rounding" at bounding box center [145, 51] width 74 height 34
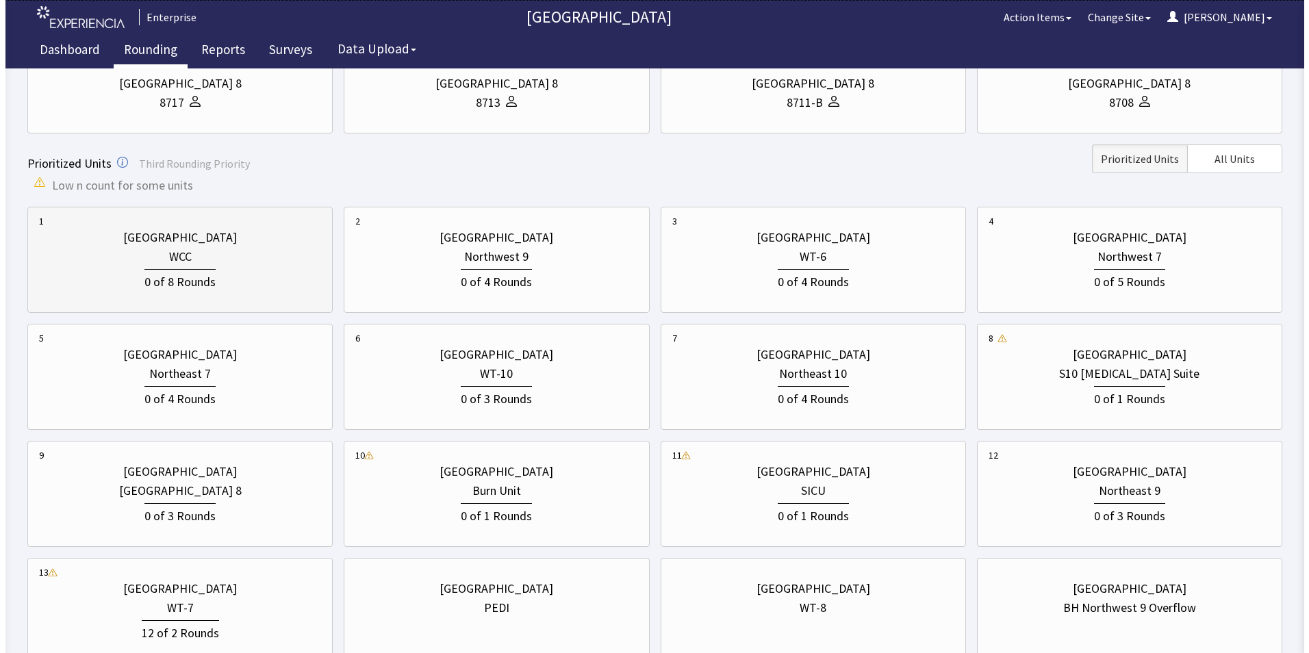
scroll to position [401, 0]
